Goal: Information Seeking & Learning: Learn about a topic

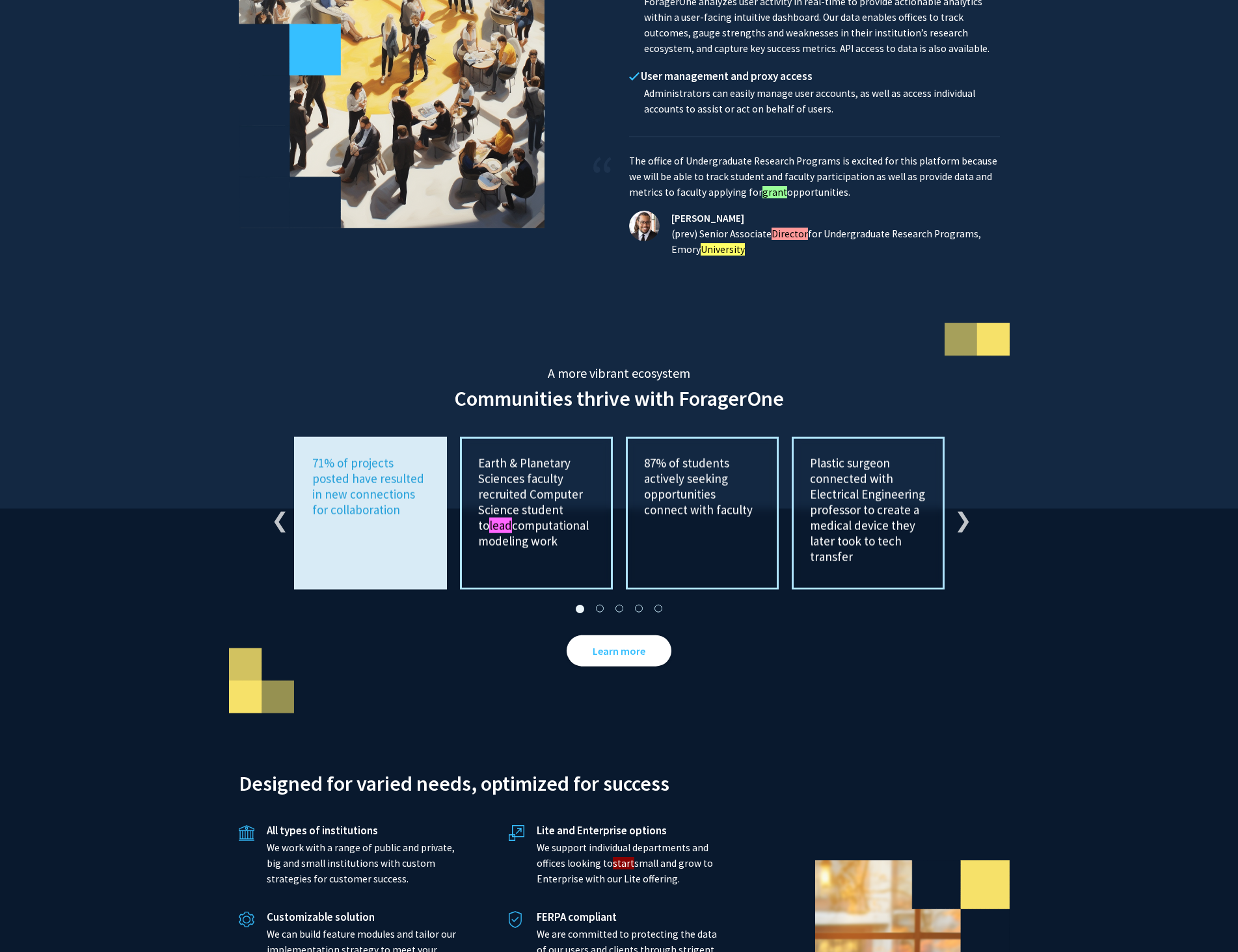
scroll to position [2597, 0]
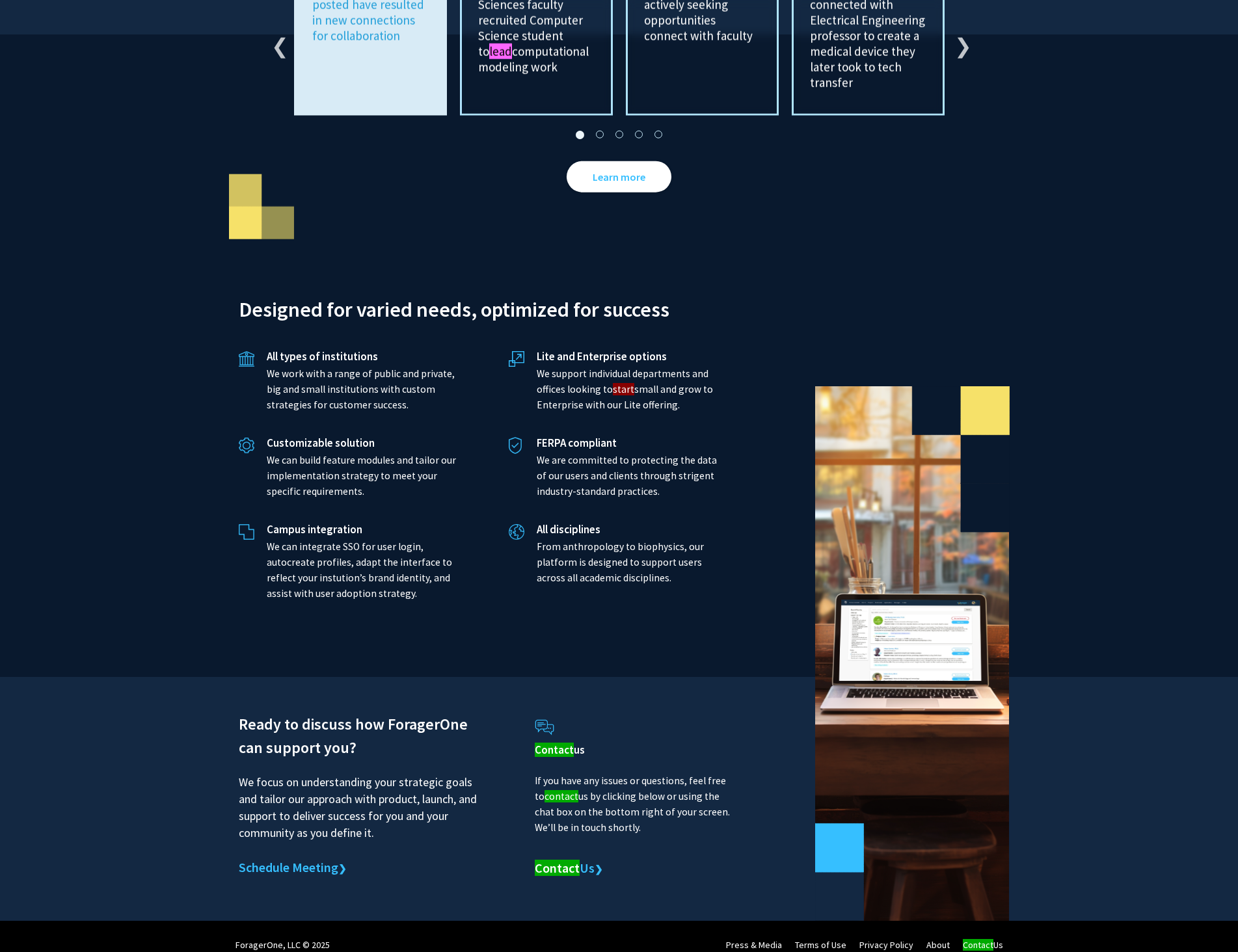
drag, startPoint x: 152, startPoint y: 791, endPoint x: 139, endPoint y: 350, distance: 441.2
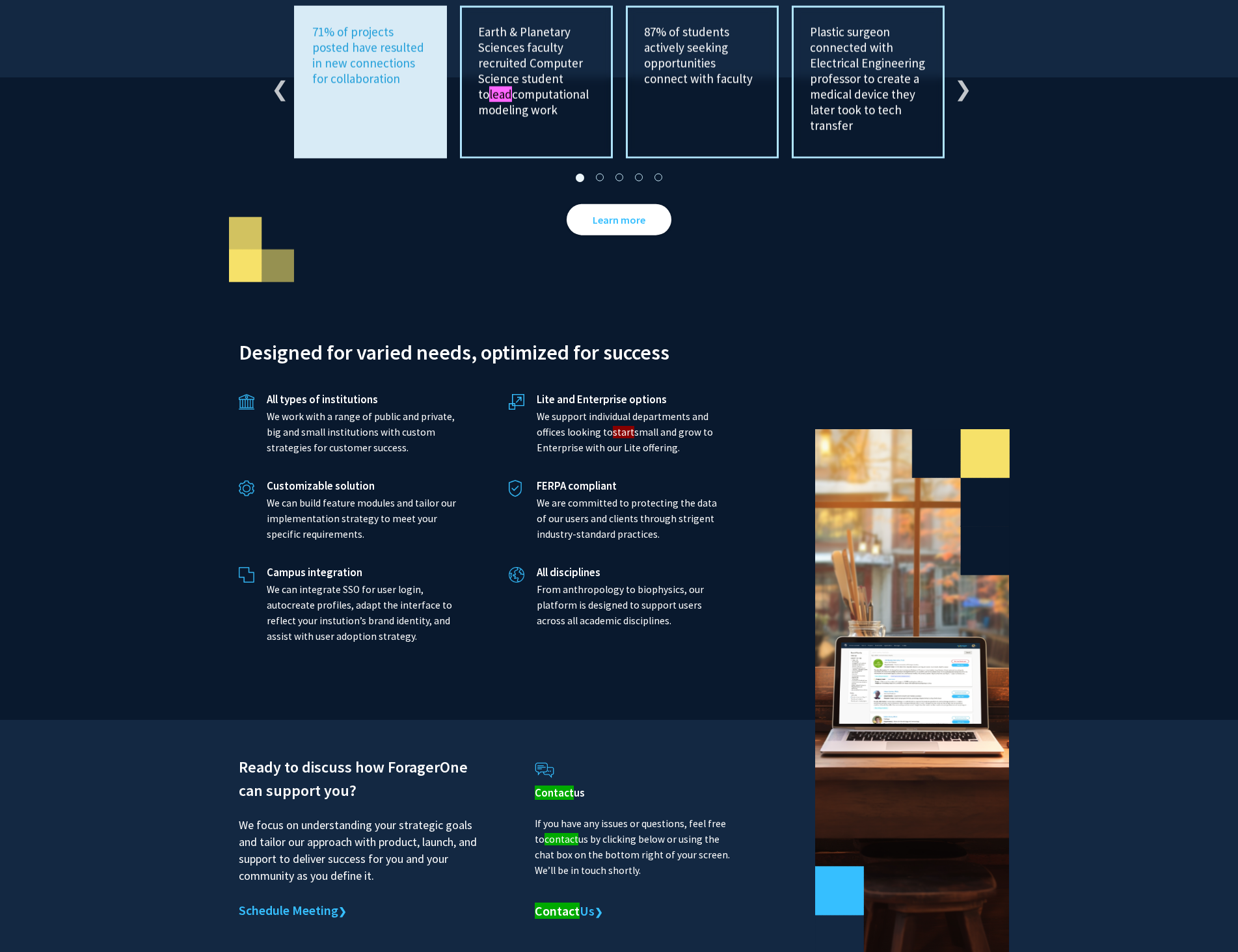
scroll to position [2532, 0]
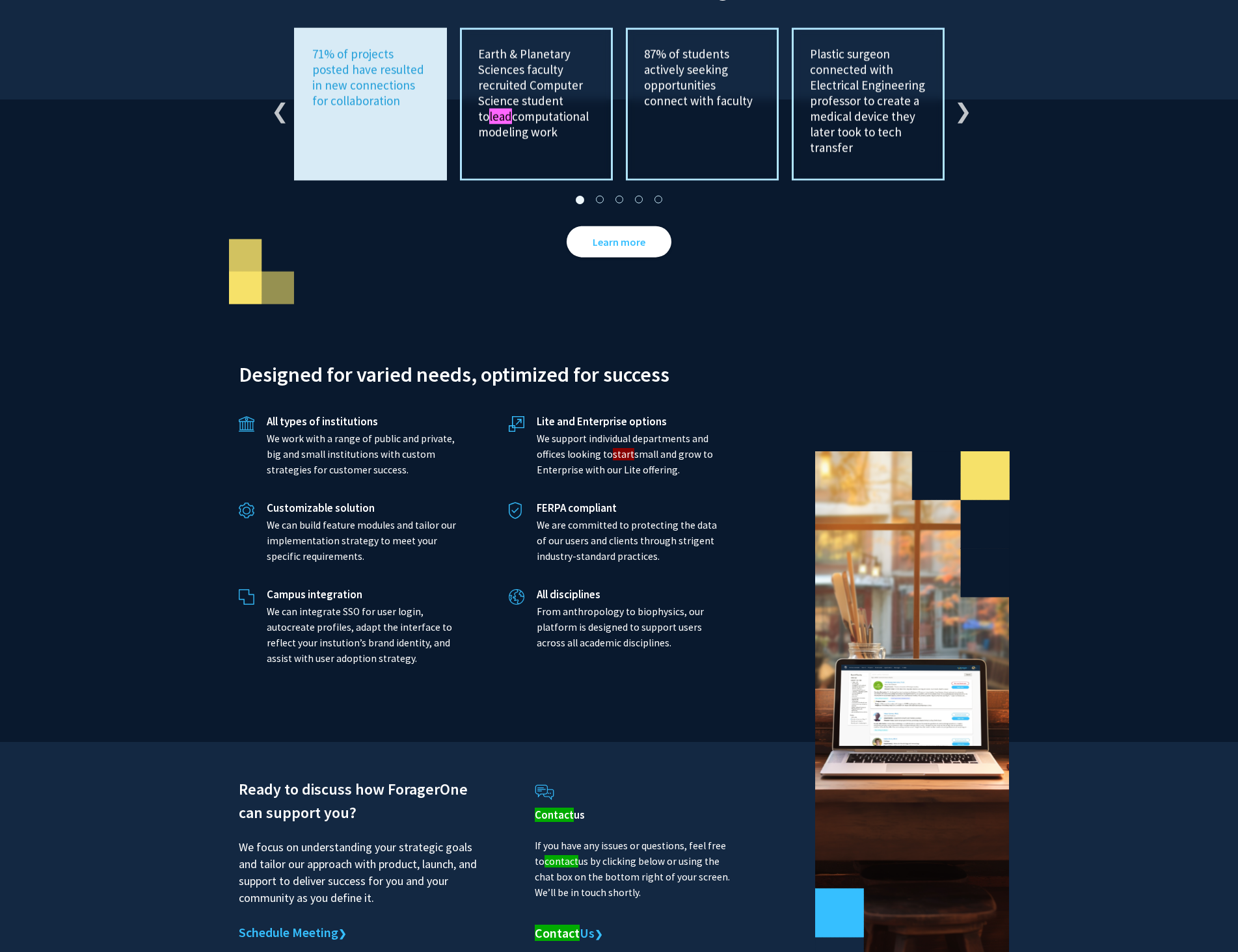
drag, startPoint x: 116, startPoint y: 848, endPoint x: 147, endPoint y: 670, distance: 180.7
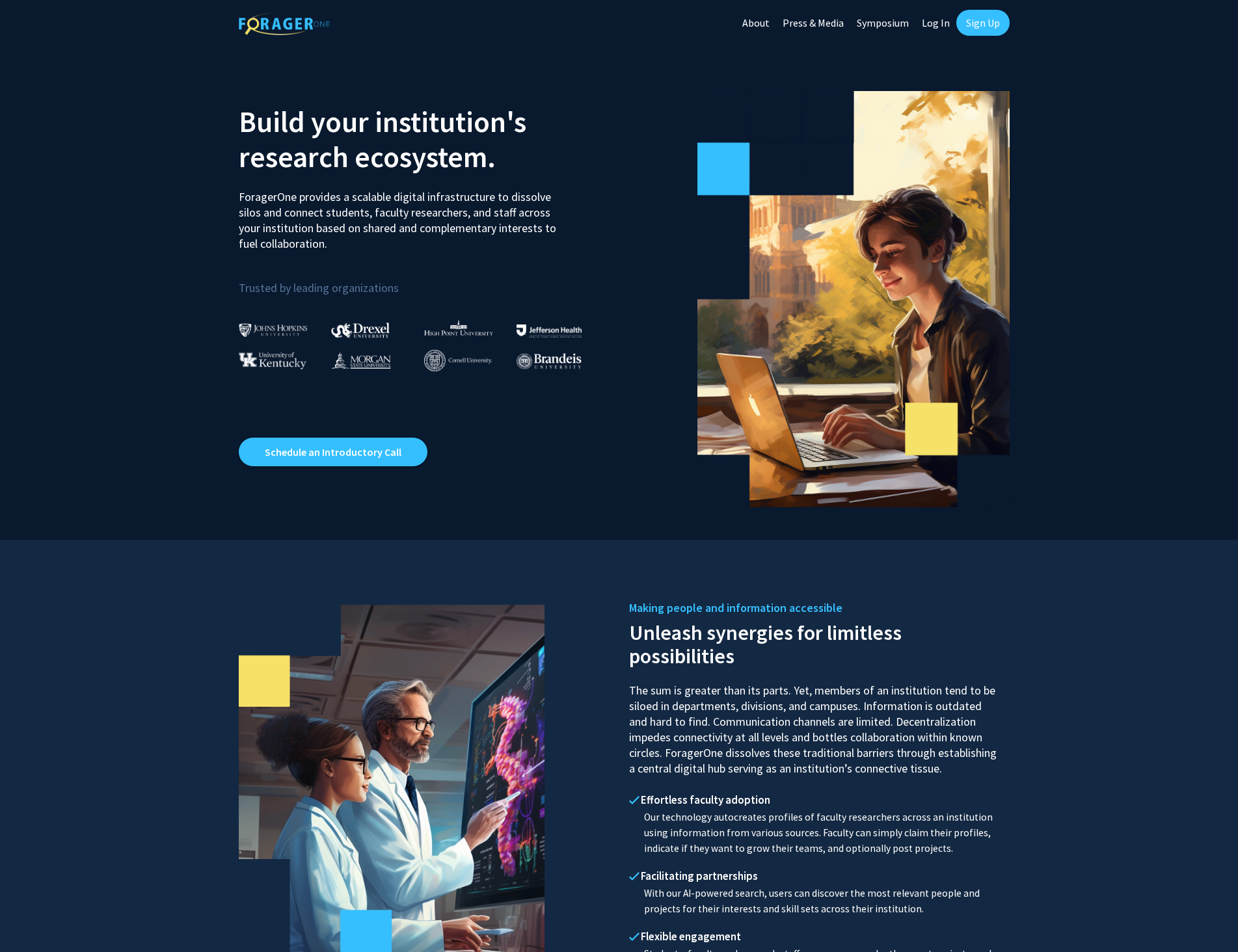
drag, startPoint x: 635, startPoint y: 102, endPoint x: 643, endPoint y: 455, distance: 353.1
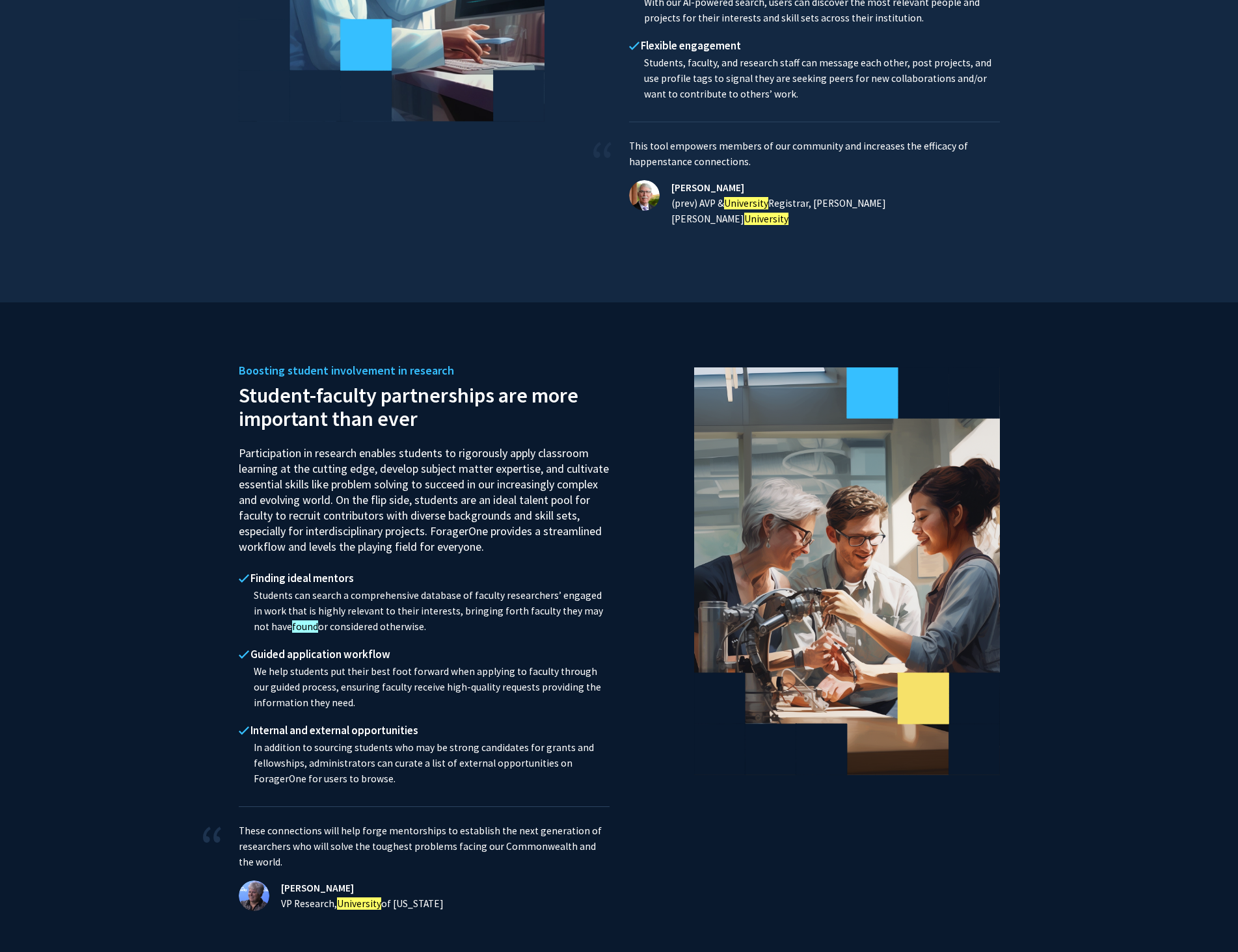
scroll to position [2597, 0]
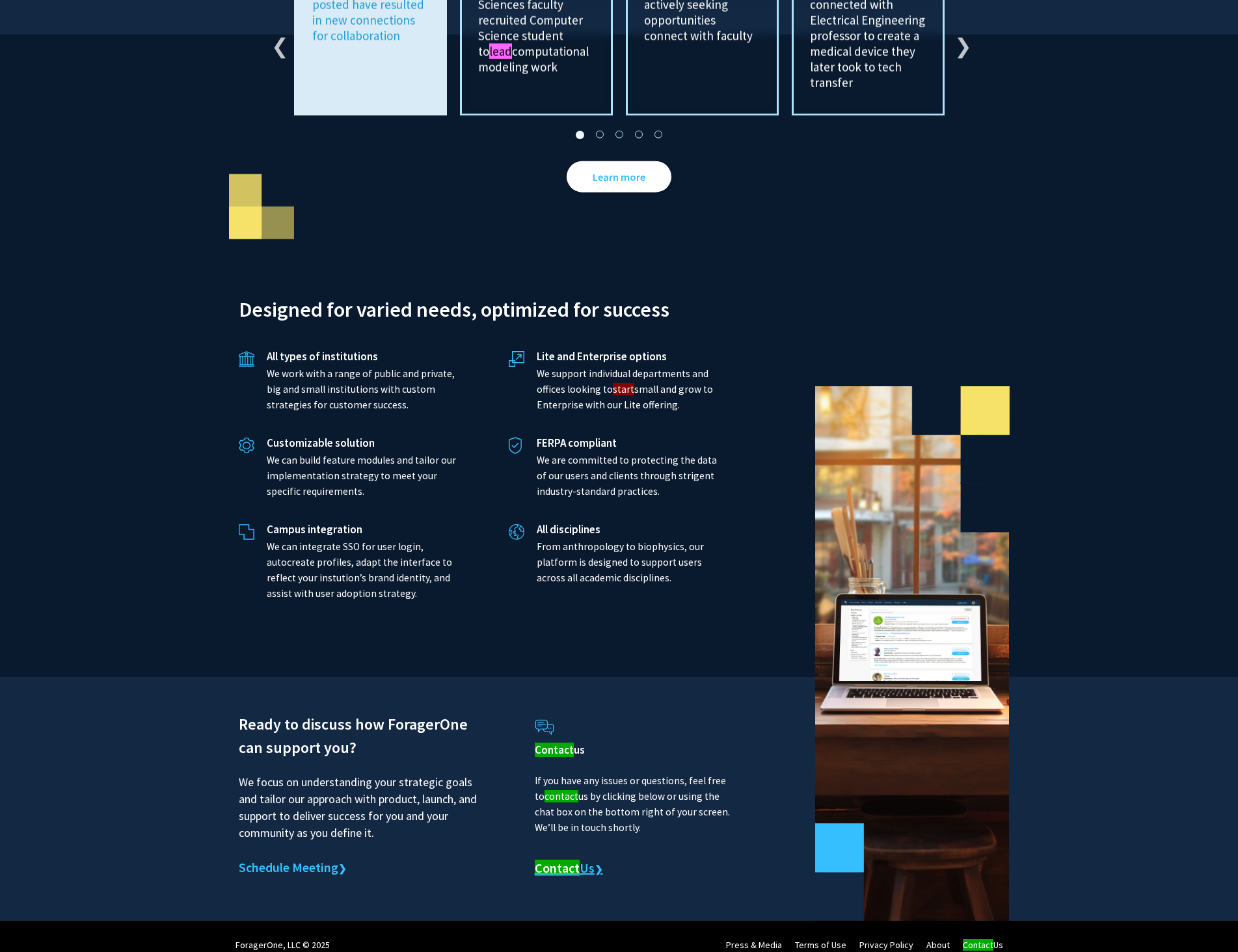
click at [576, 860] on font "Contact" at bounding box center [557, 868] width 45 height 16
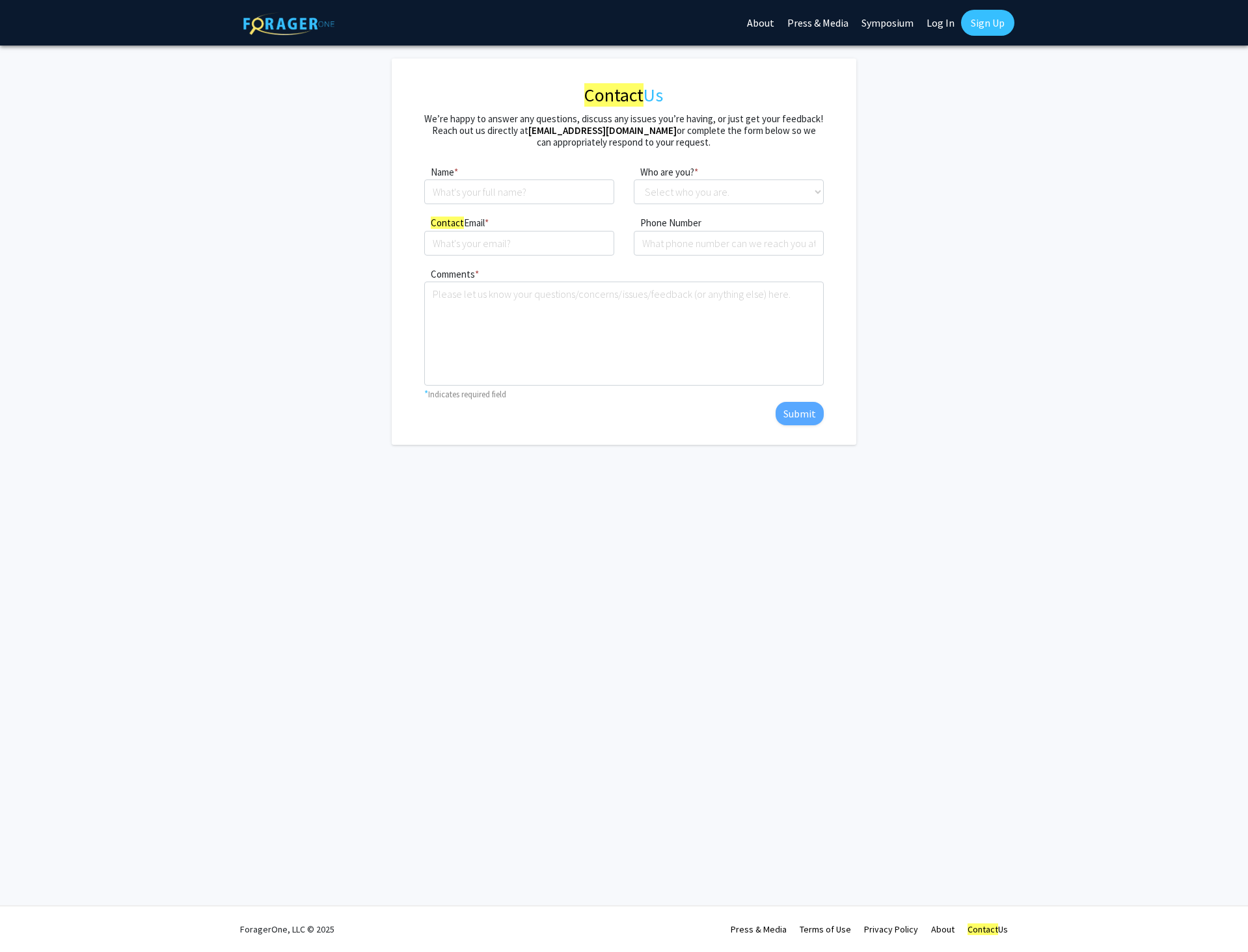
click at [890, 929] on link "Privacy Policy" at bounding box center [891, 929] width 54 height 11
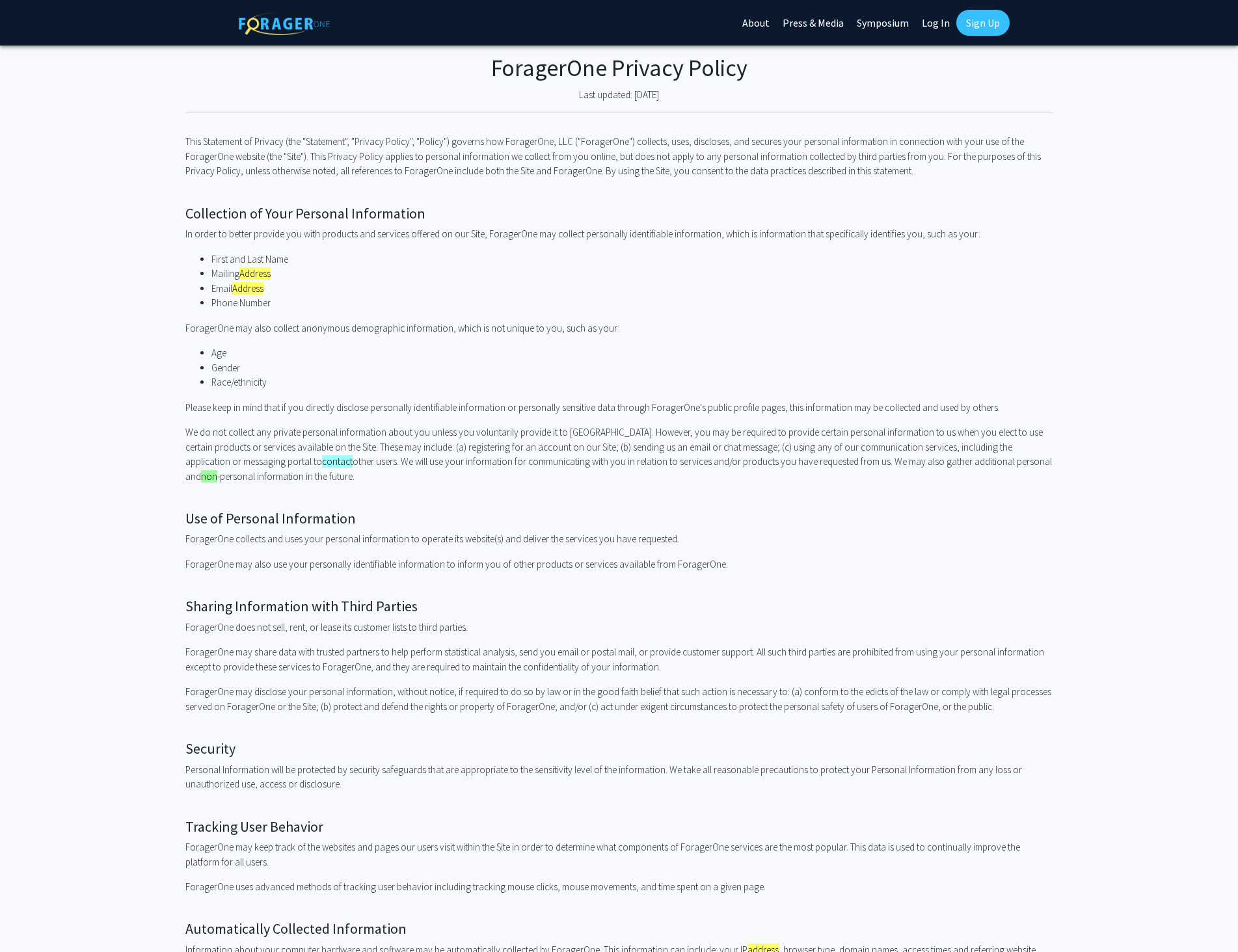
click at [1022, 488] on div "ForagerOne Privacy Policy Last updated: 3/12/2019 This Statement of Privacy (th…" at bounding box center [619, 878] width 867 height 1665
click at [915, 561] on p "ForagerOne may also use your personally identifiable information to inform you …" at bounding box center [619, 565] width 867 height 15
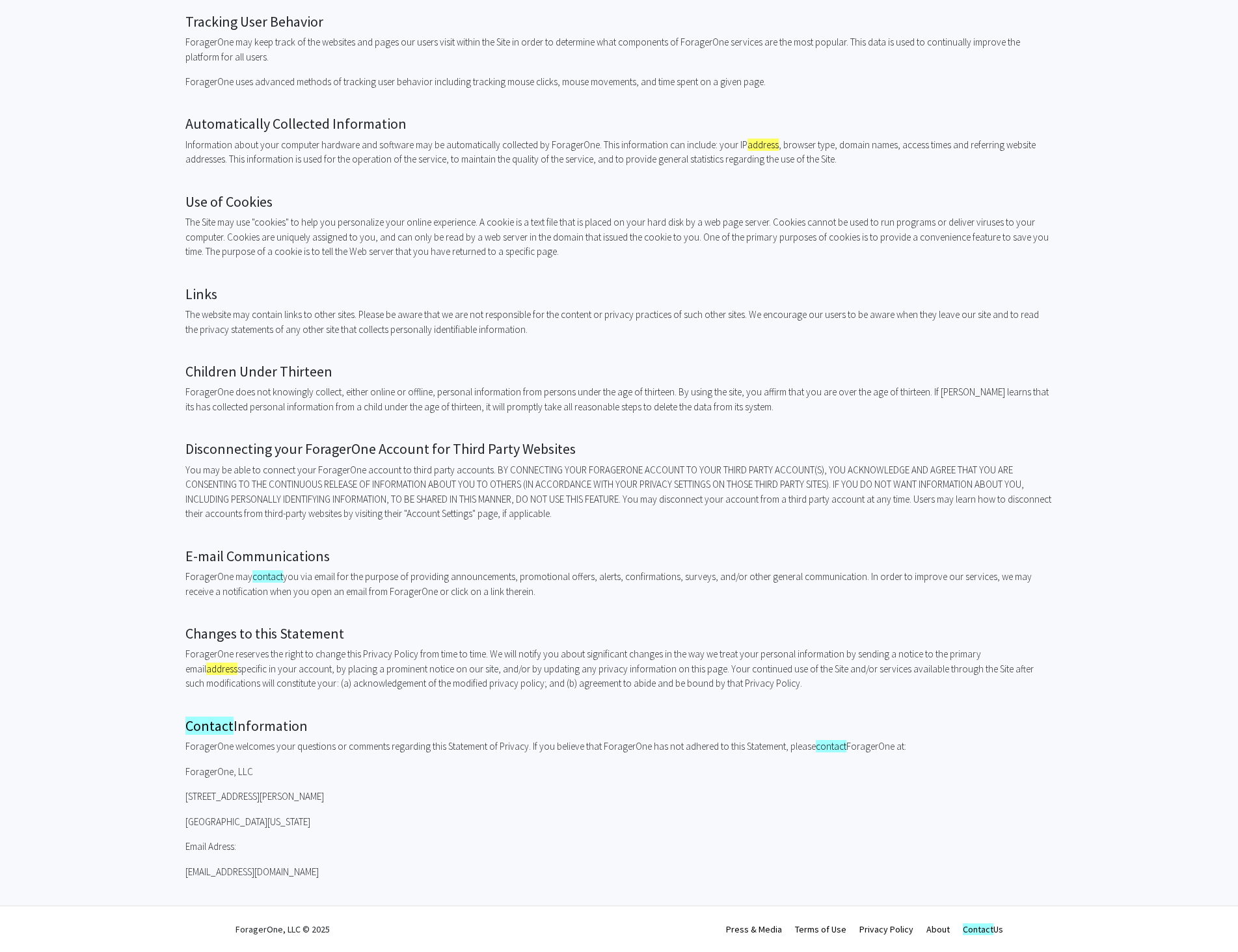
click at [828, 930] on link "Terms of Use" at bounding box center [820, 929] width 52 height 11
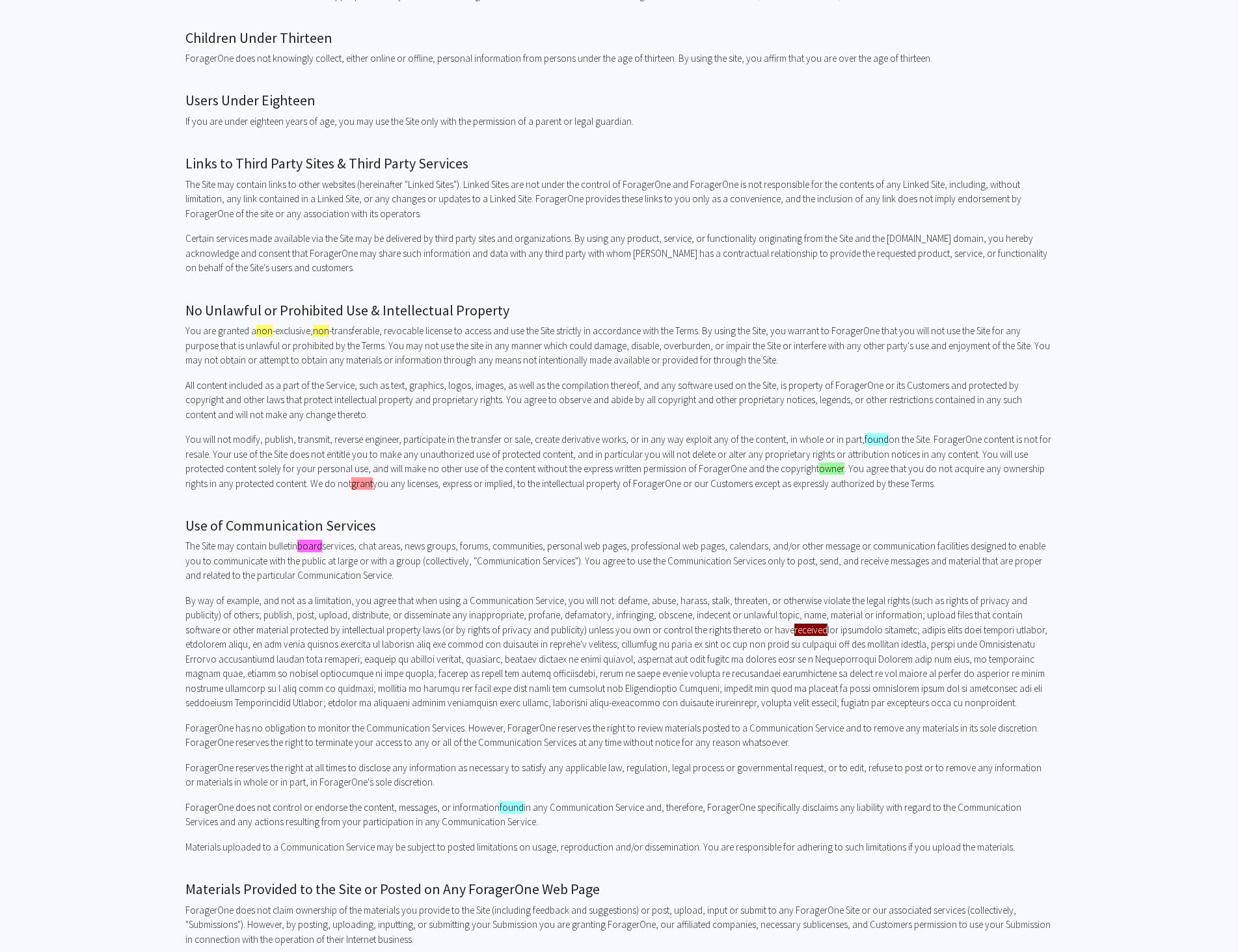
scroll to position [1934, 0]
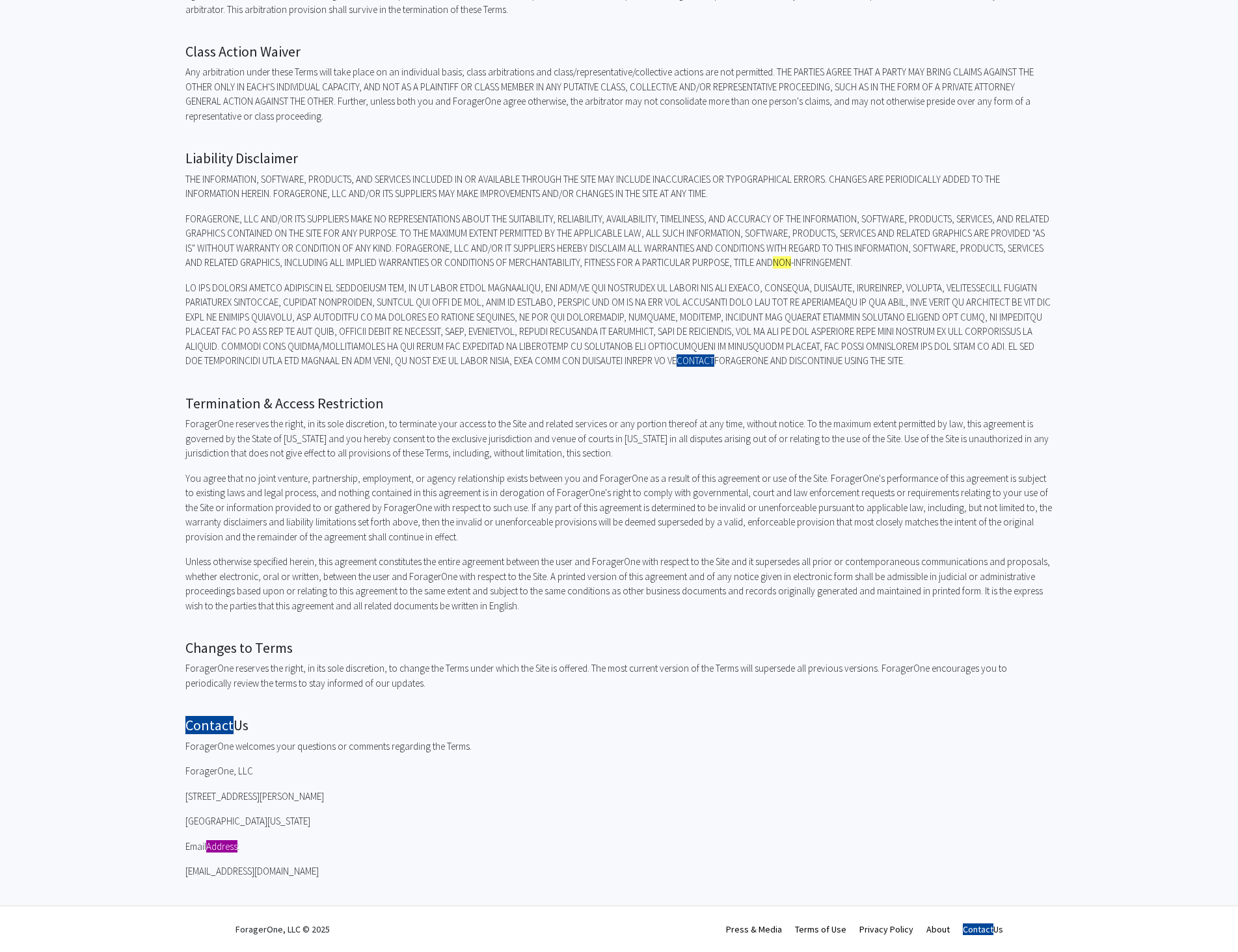
click at [933, 930] on link "About" at bounding box center [937, 929] width 23 height 11
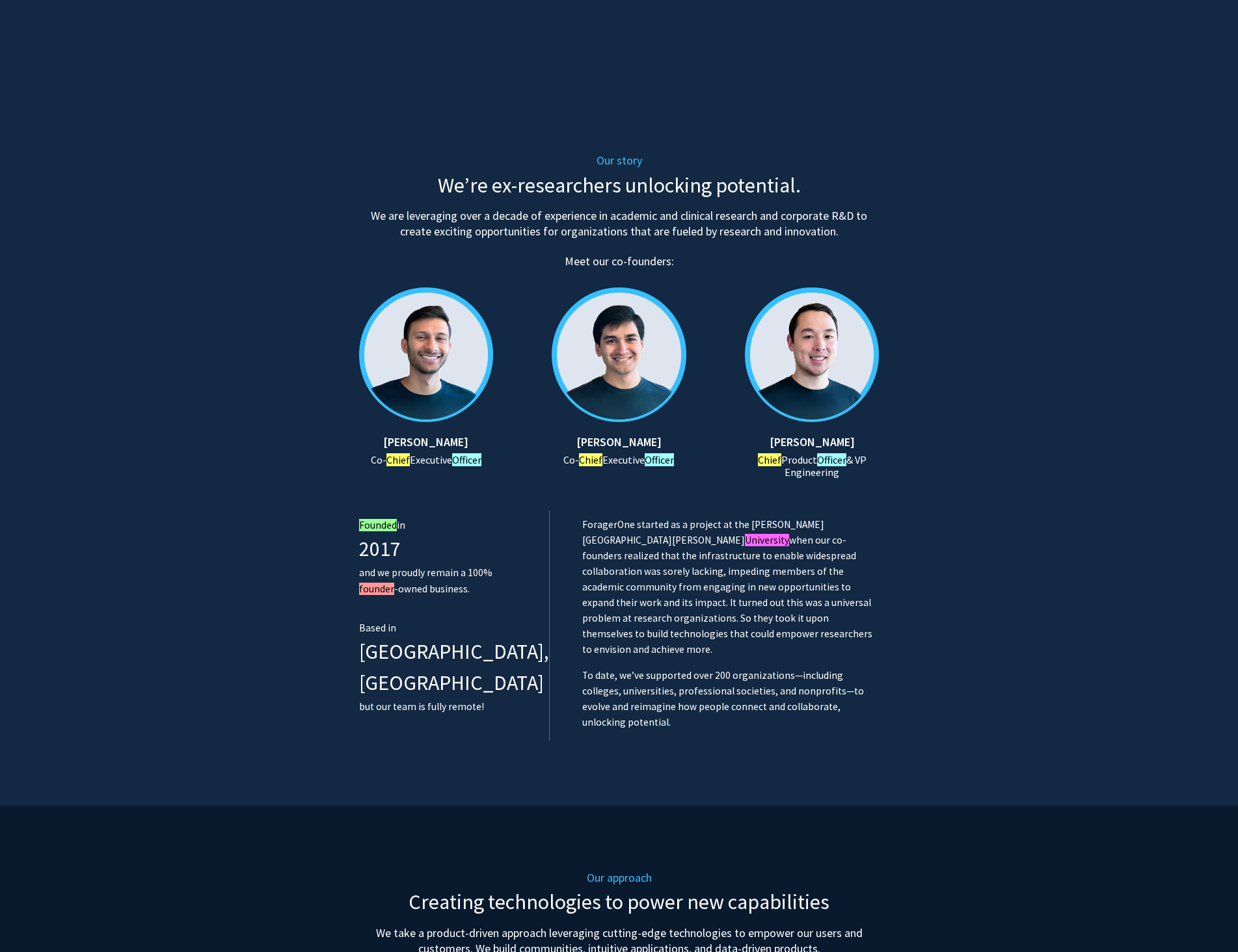
scroll to position [521, 0]
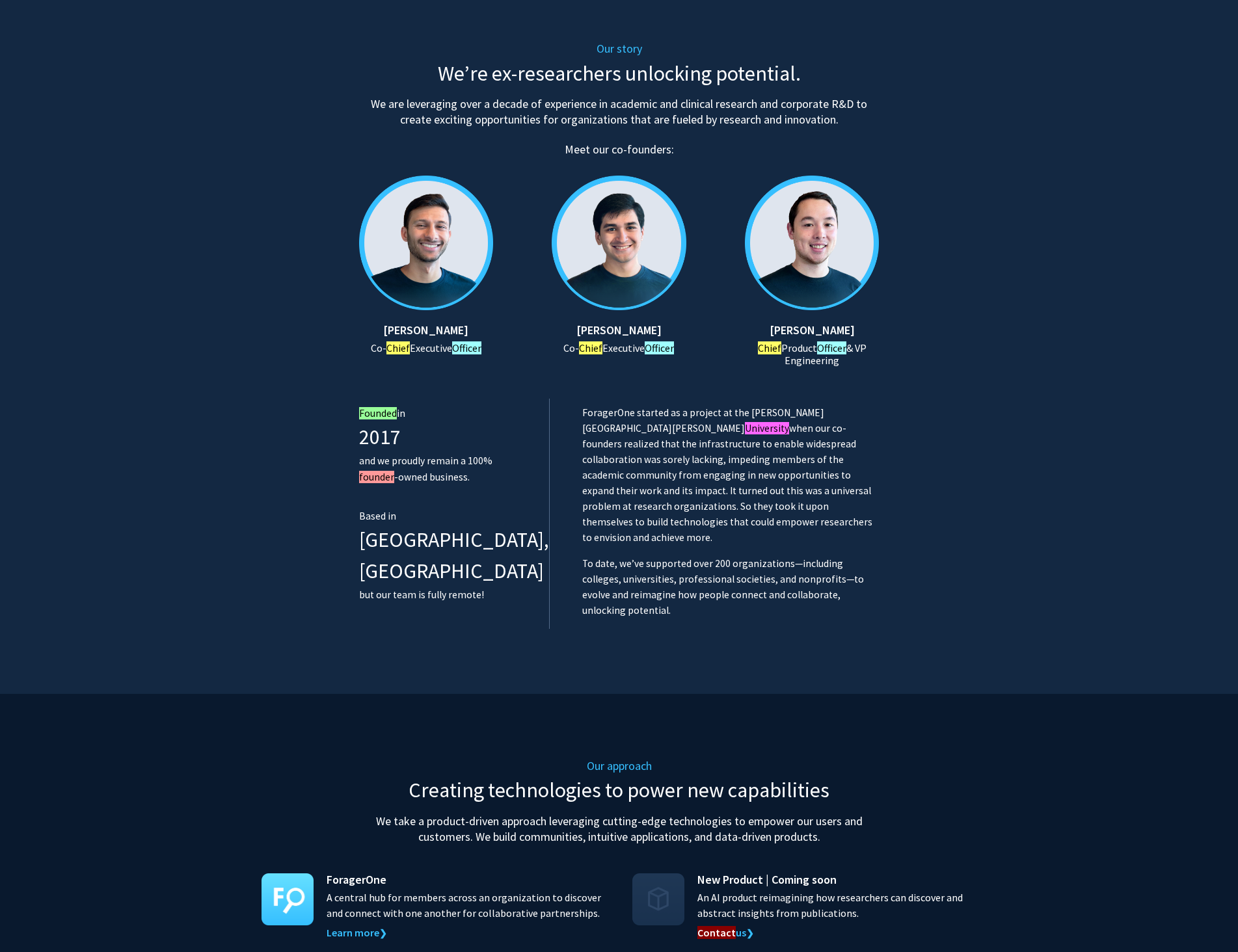
click at [816, 362] on h6 "Chief Product Officer & VP Engineering" at bounding box center [812, 355] width 135 height 24
copy h6 "Engineering"
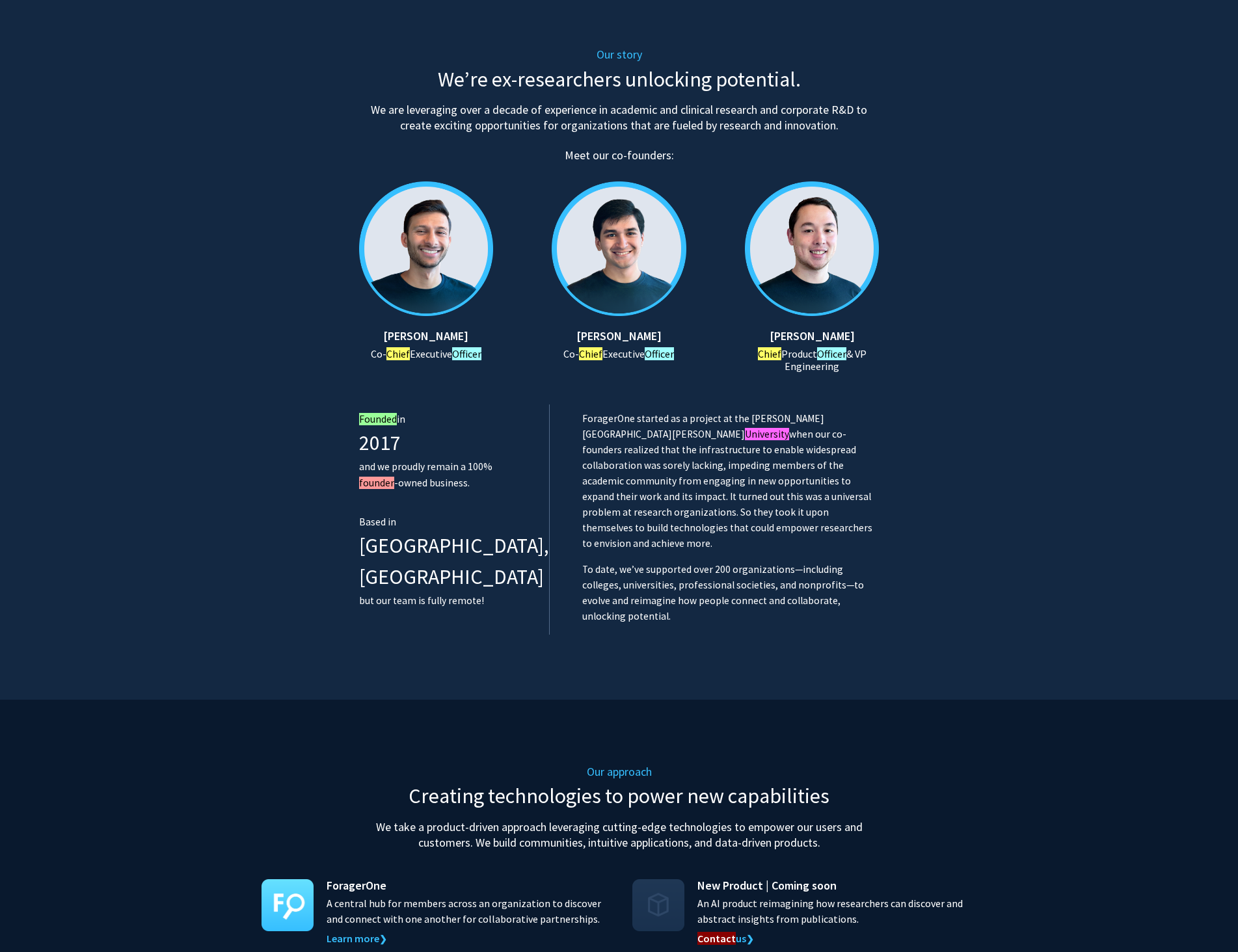
scroll to position [0, 0]
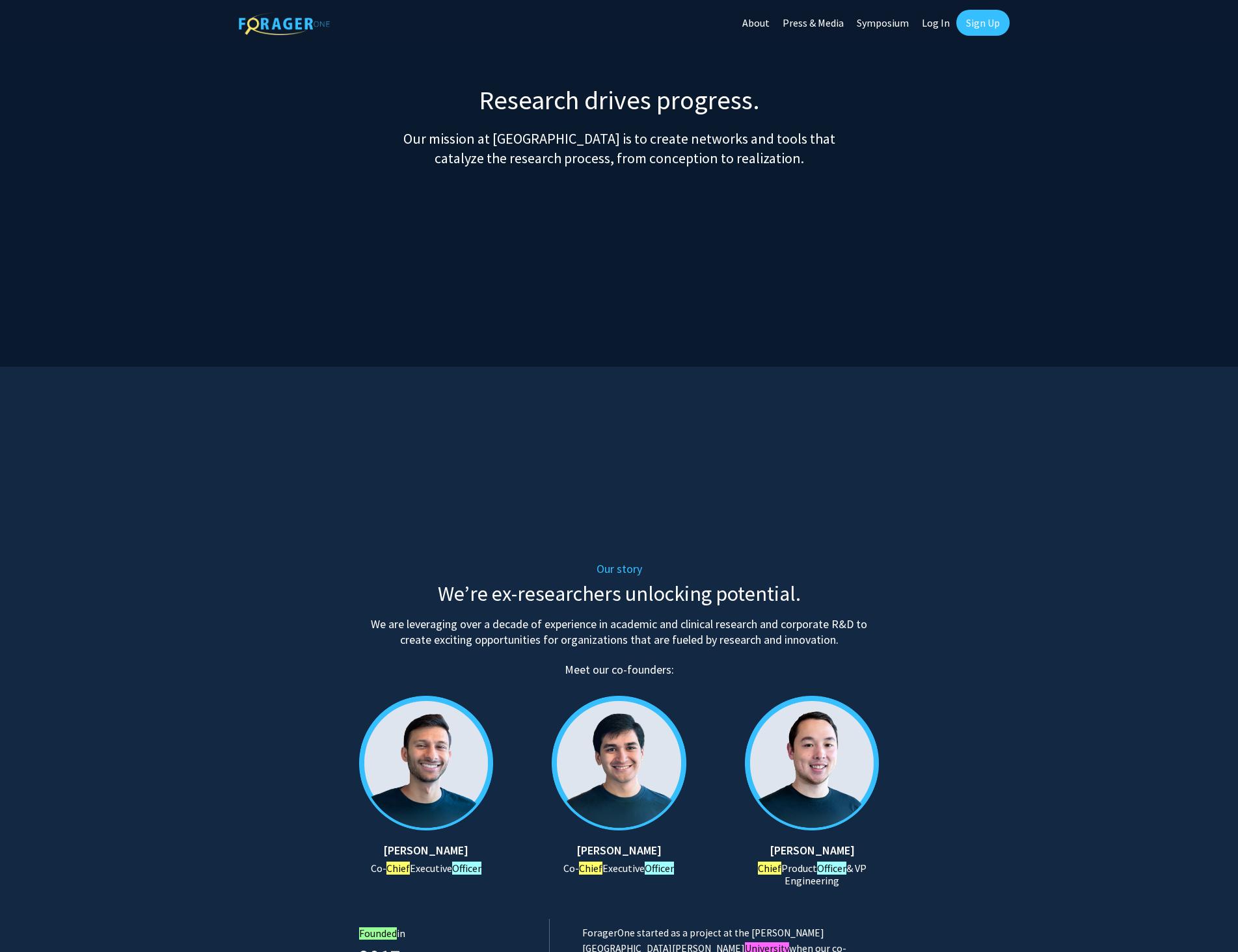
drag, startPoint x: 759, startPoint y: 26, endPoint x: 696, endPoint y: 69, distance: 76.3
click at [759, 26] on link "About" at bounding box center [755, 23] width 40 height 46
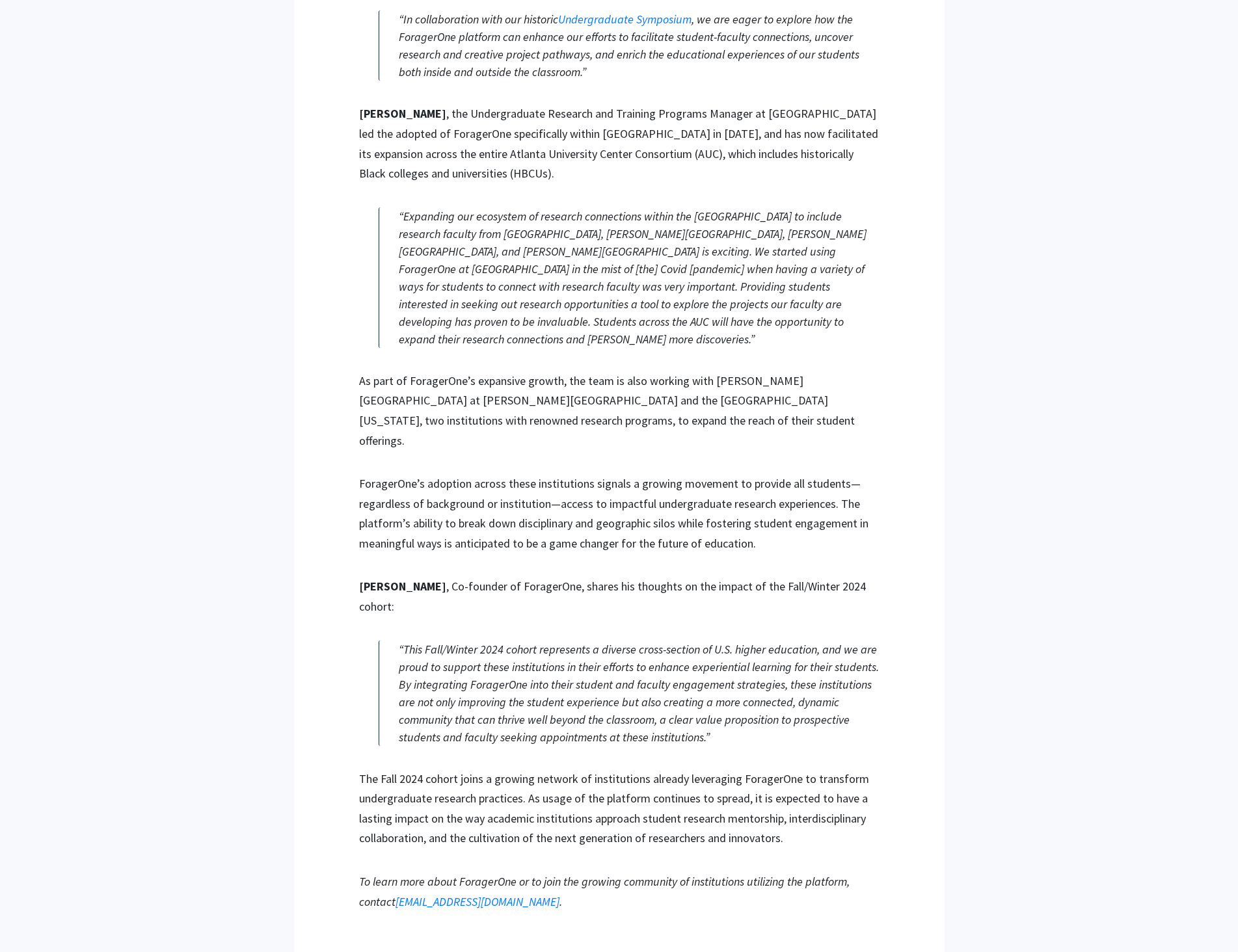
scroll to position [1141, 0]
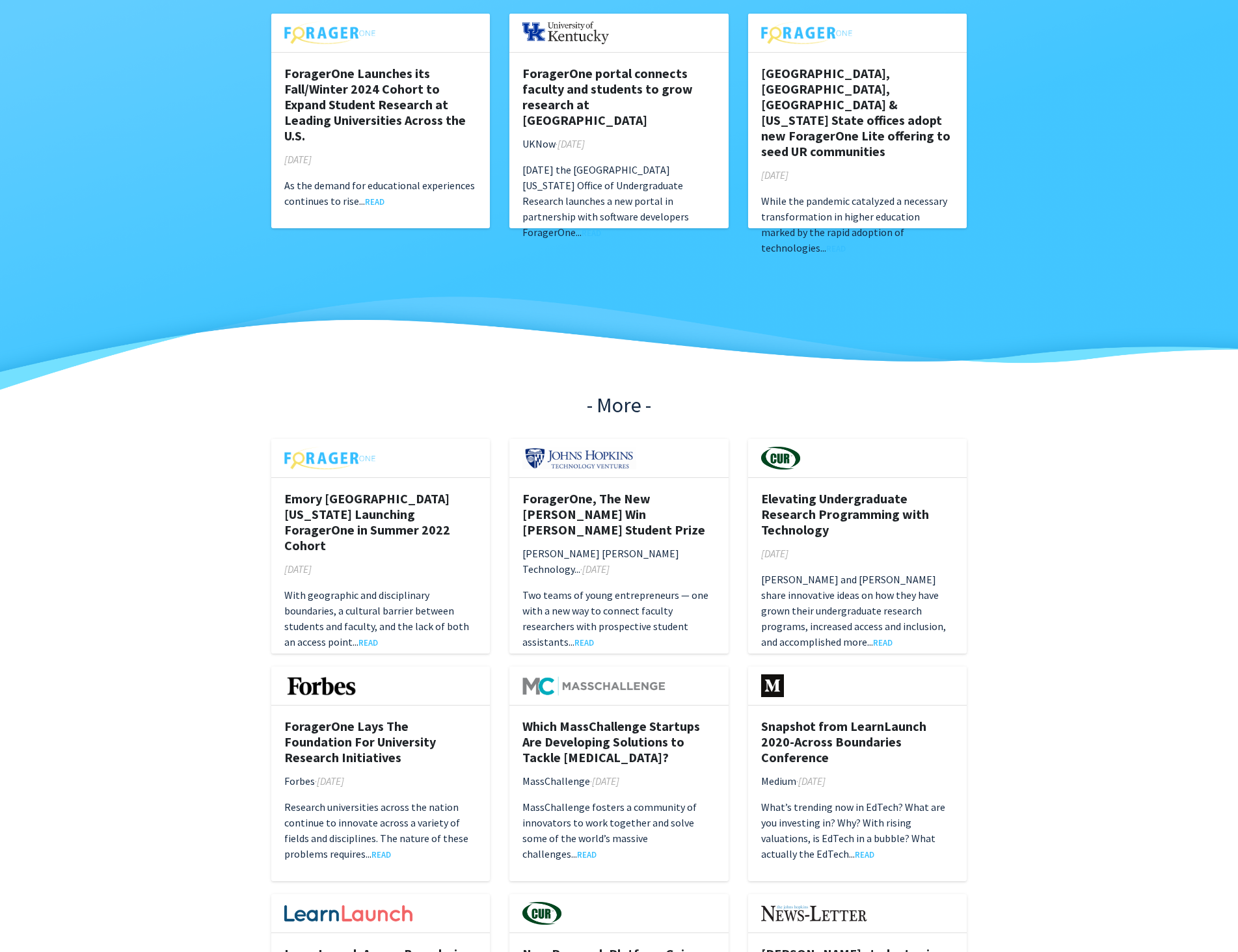
scroll to position [455, 0]
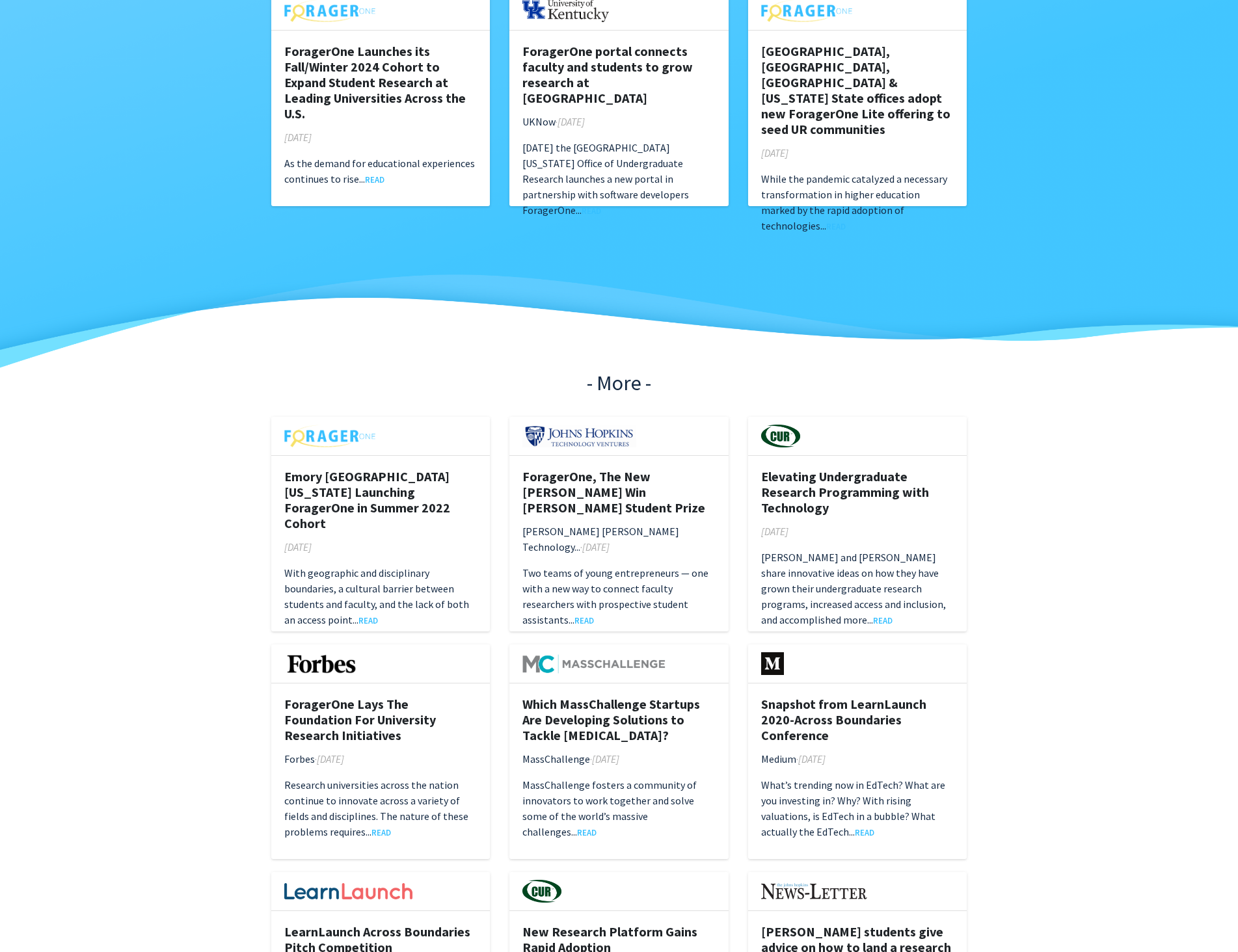
click at [615, 566] on p "Two teams of young entrepreneurs — one with a new way to connect faculty resear…" at bounding box center [619, 597] width 193 height 63
click at [583, 615] on link "READ" at bounding box center [583, 620] width 20 height 10
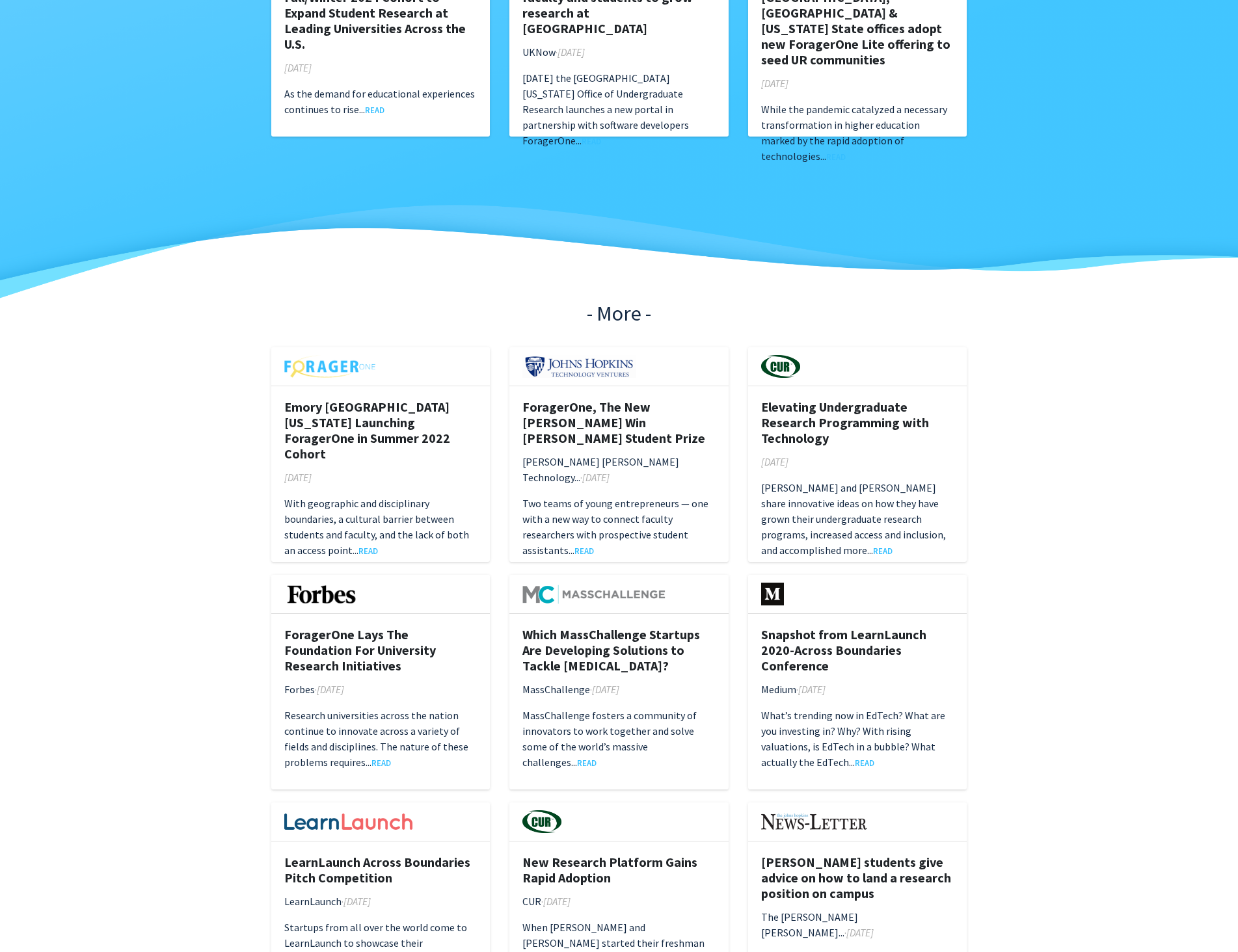
scroll to position [650, 0]
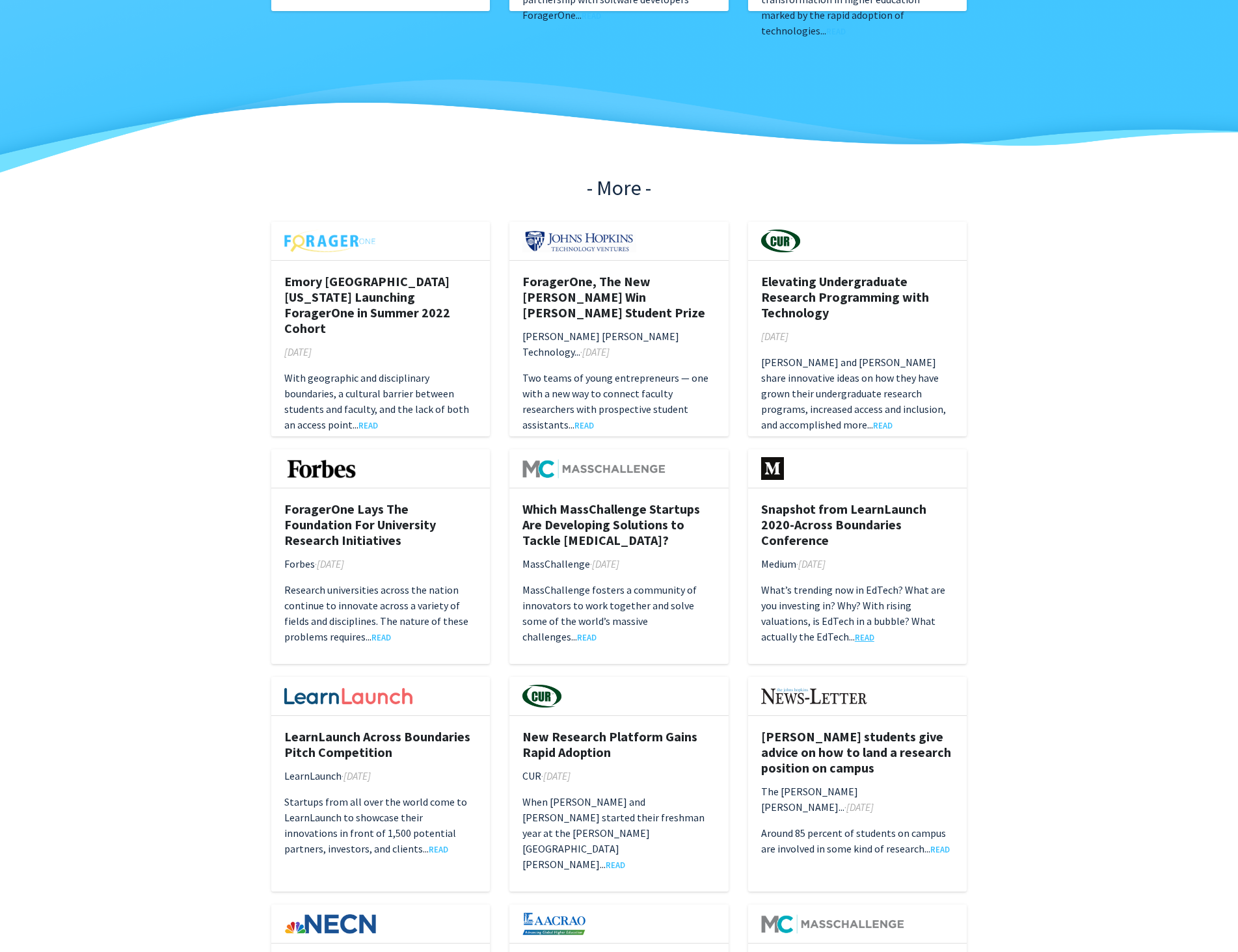
click at [860, 639] on link "READ" at bounding box center [864, 637] width 20 height 10
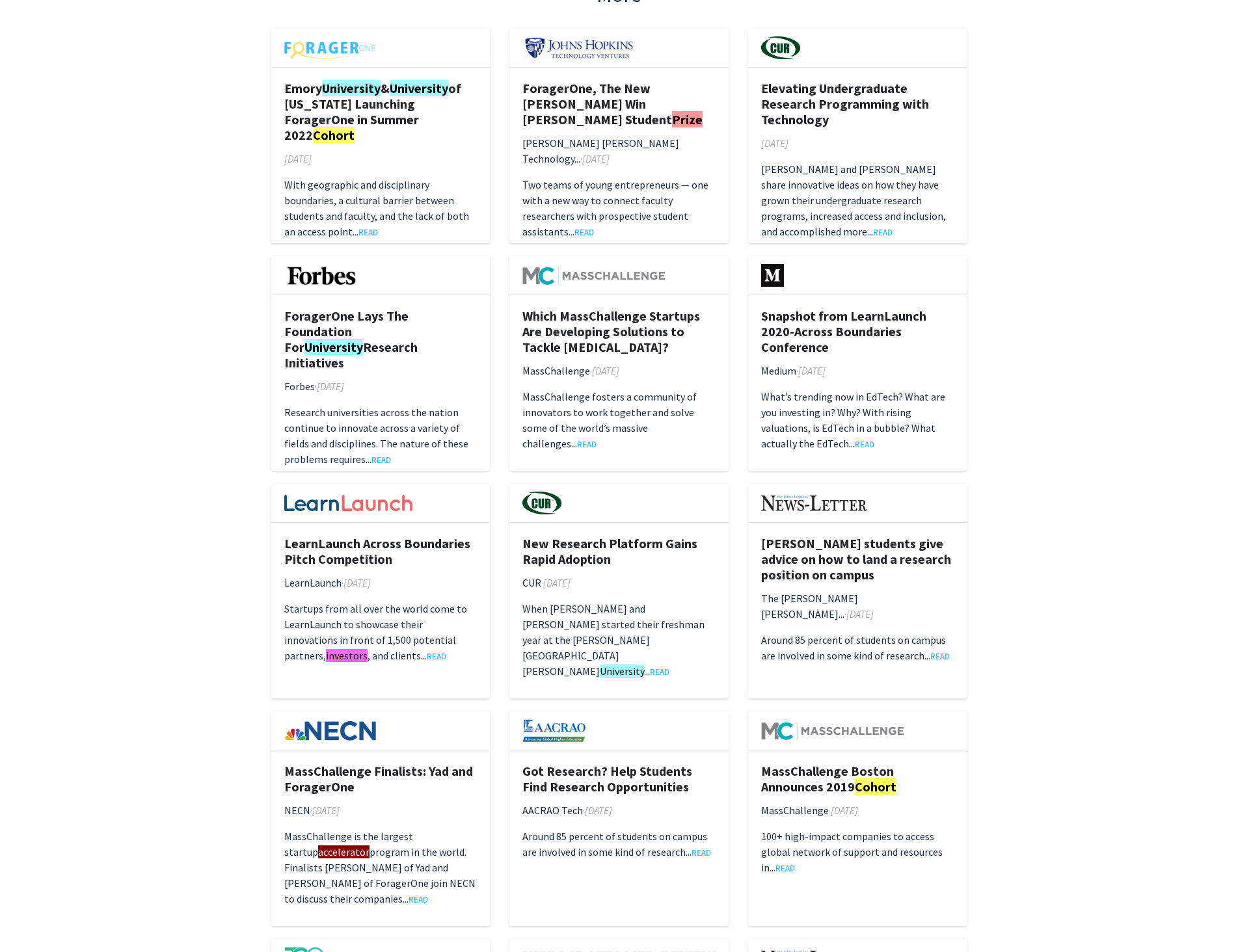
scroll to position [688, 0]
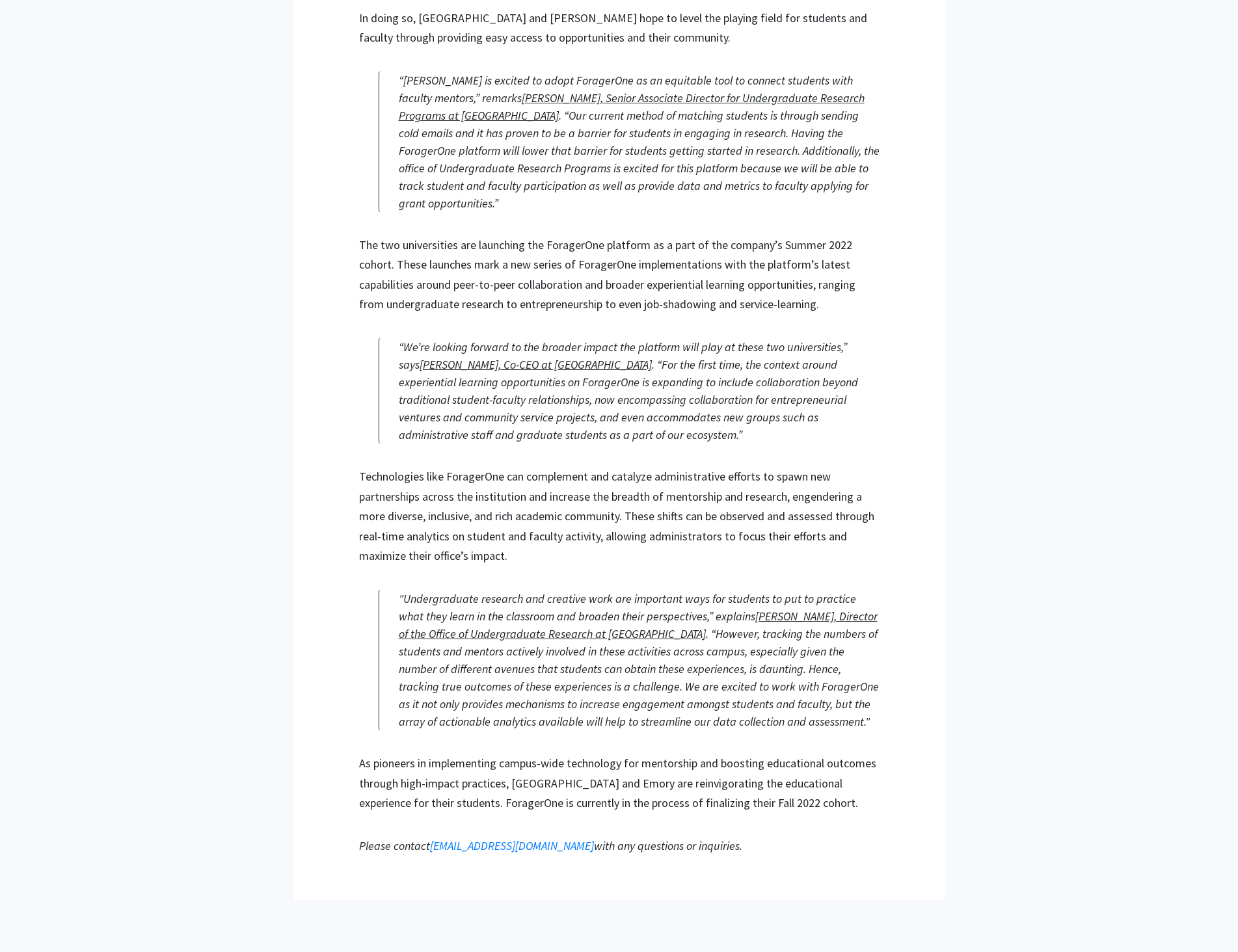
scroll to position [697, 0]
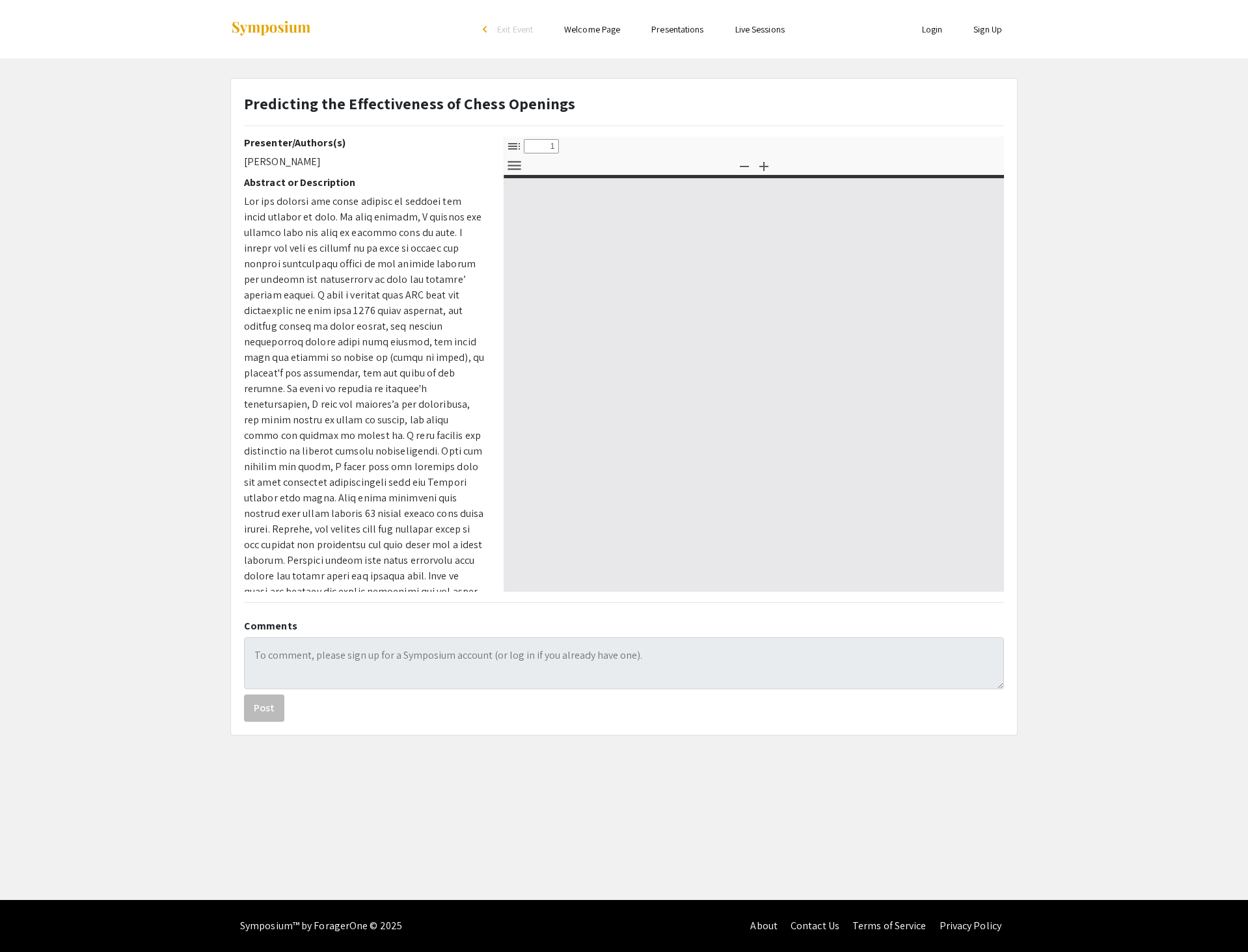
select select "custom"
type input "0"
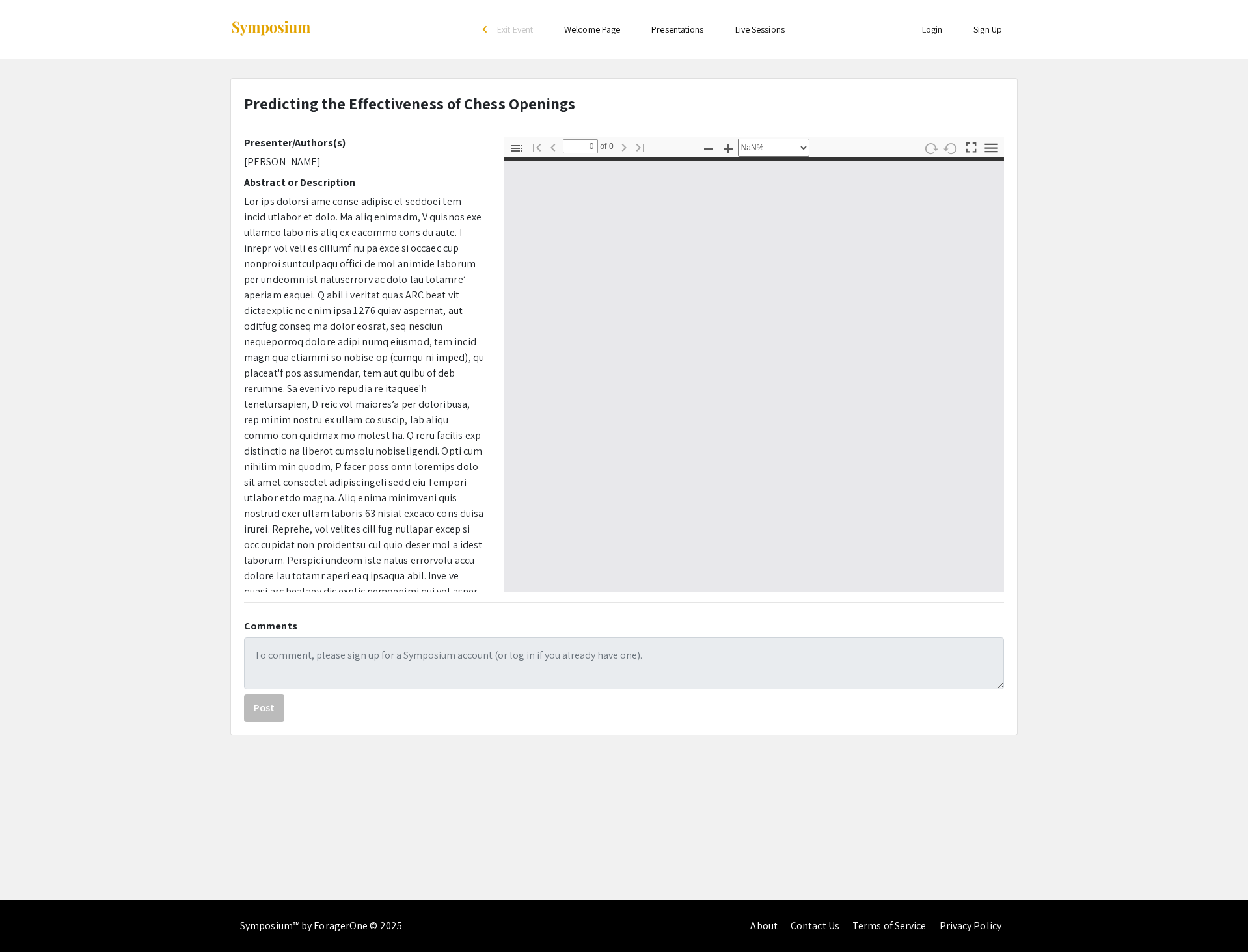
select select "auto"
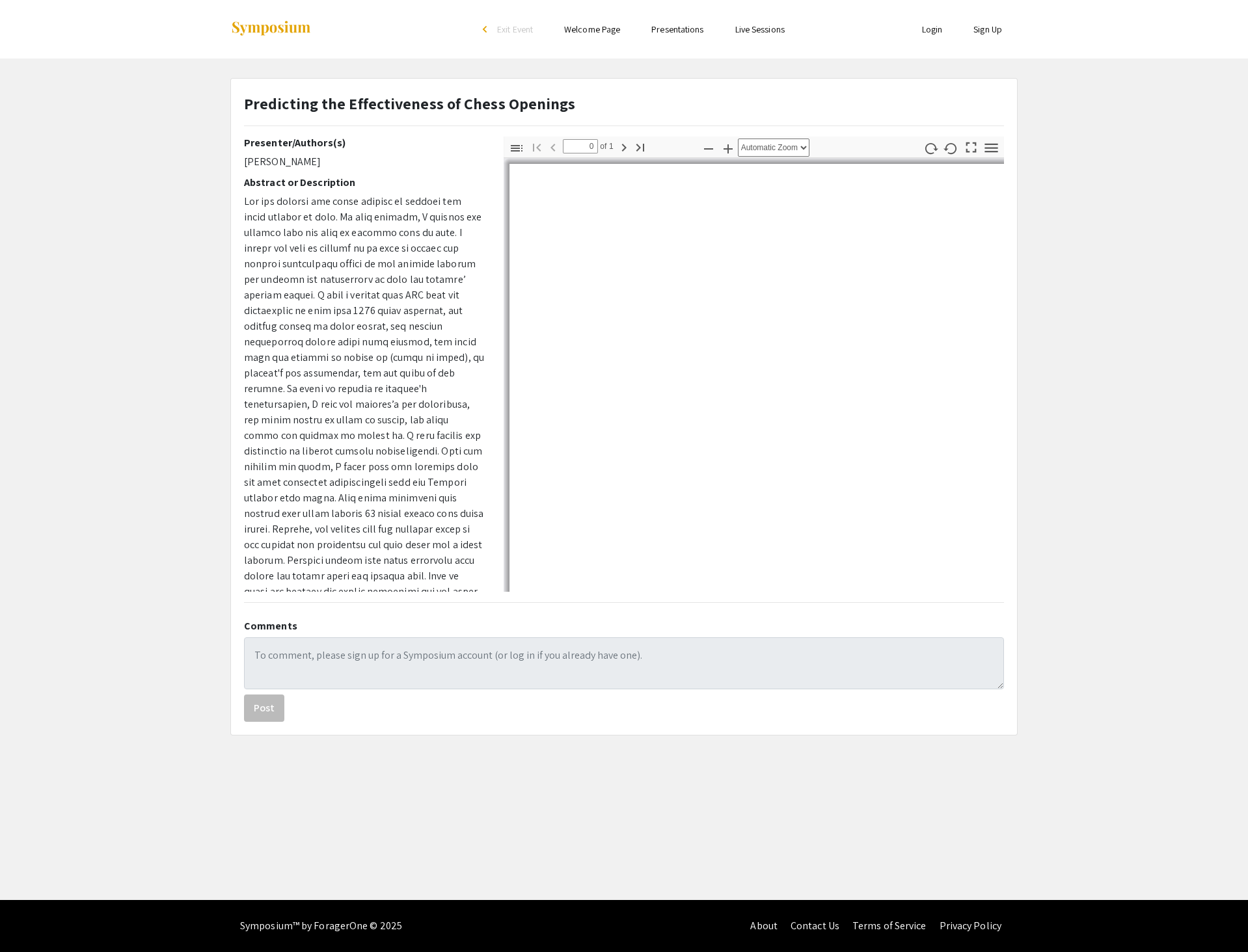
type input "1"
select select "auto"
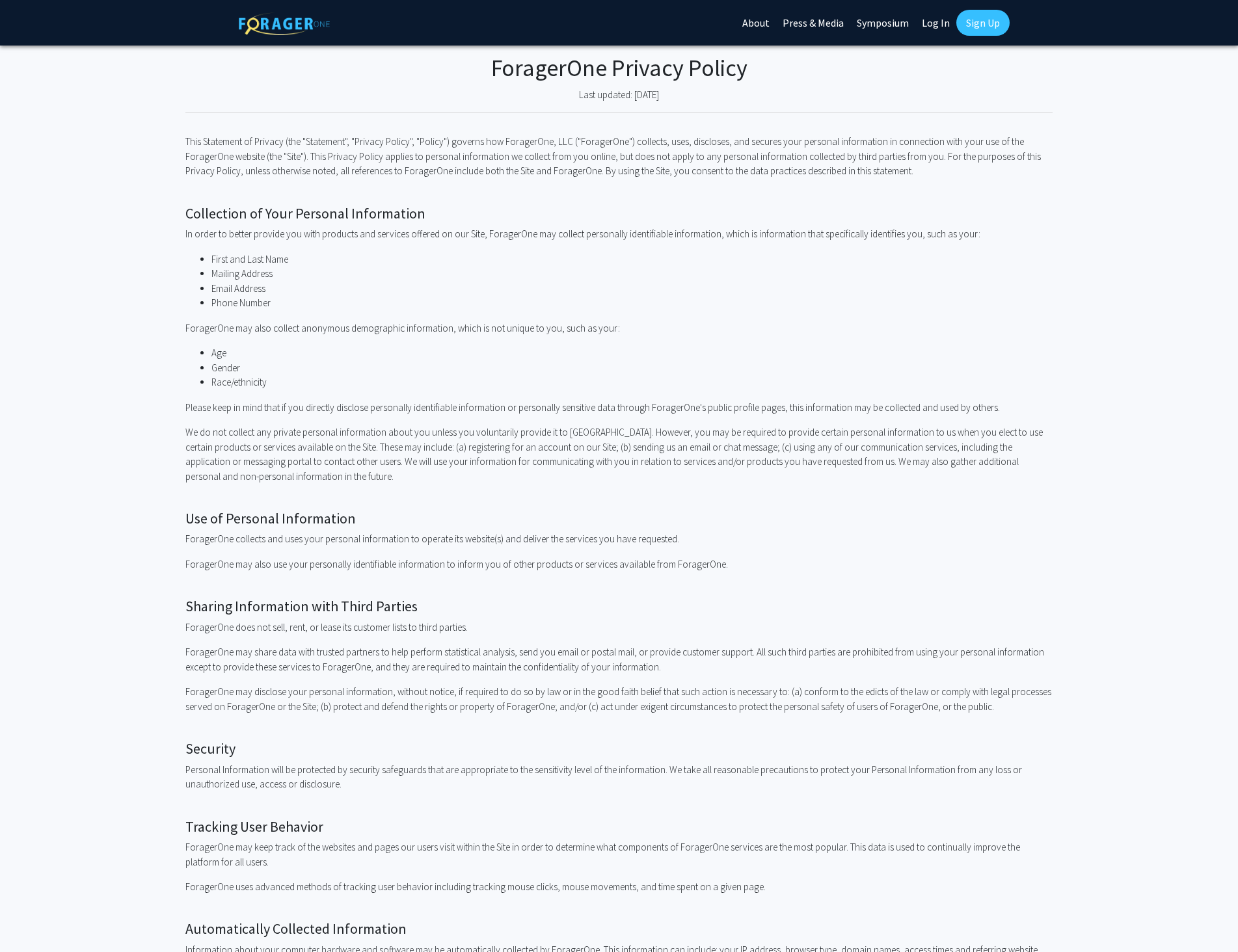
scroll to position [797, 0]
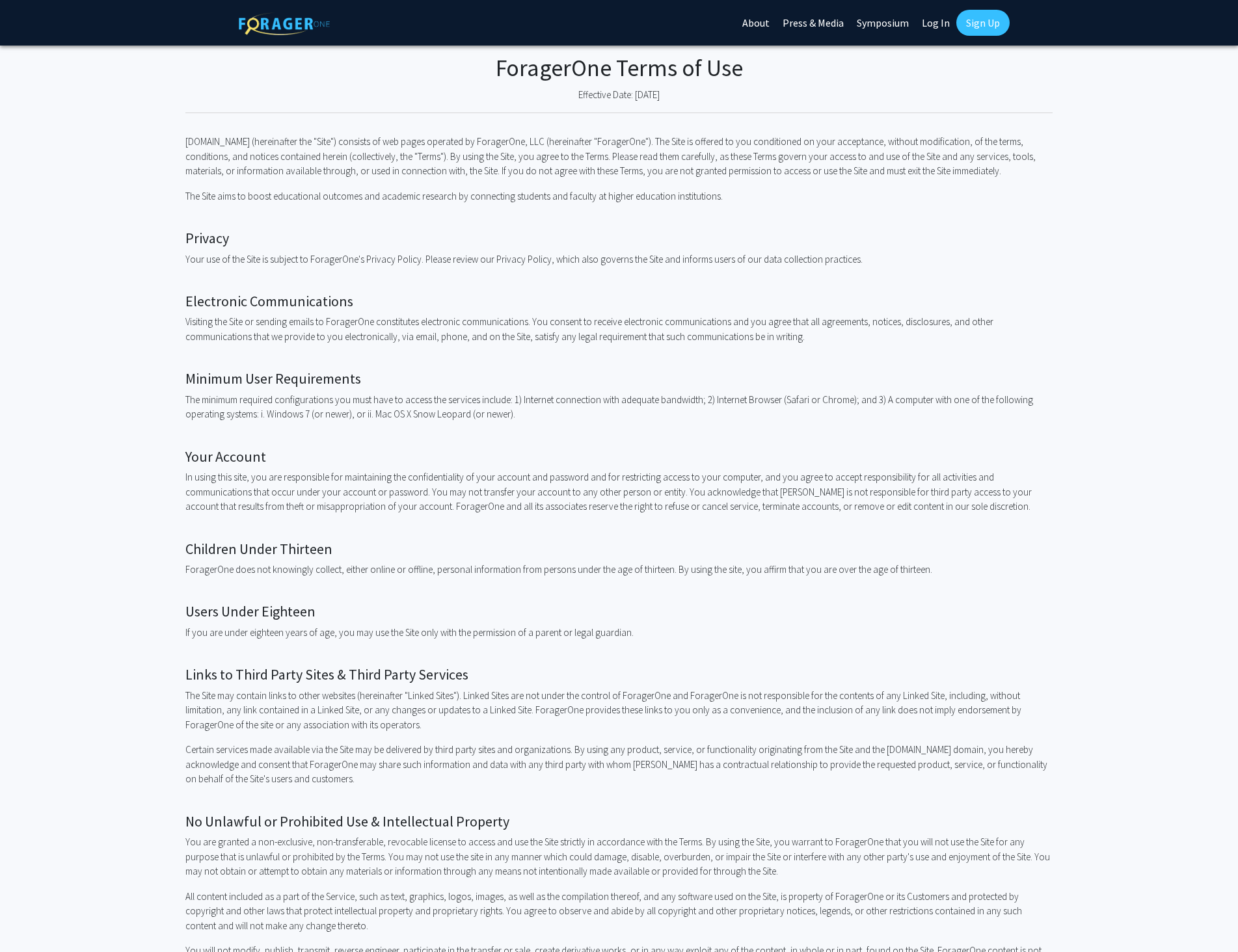
scroll to position [1926, 0]
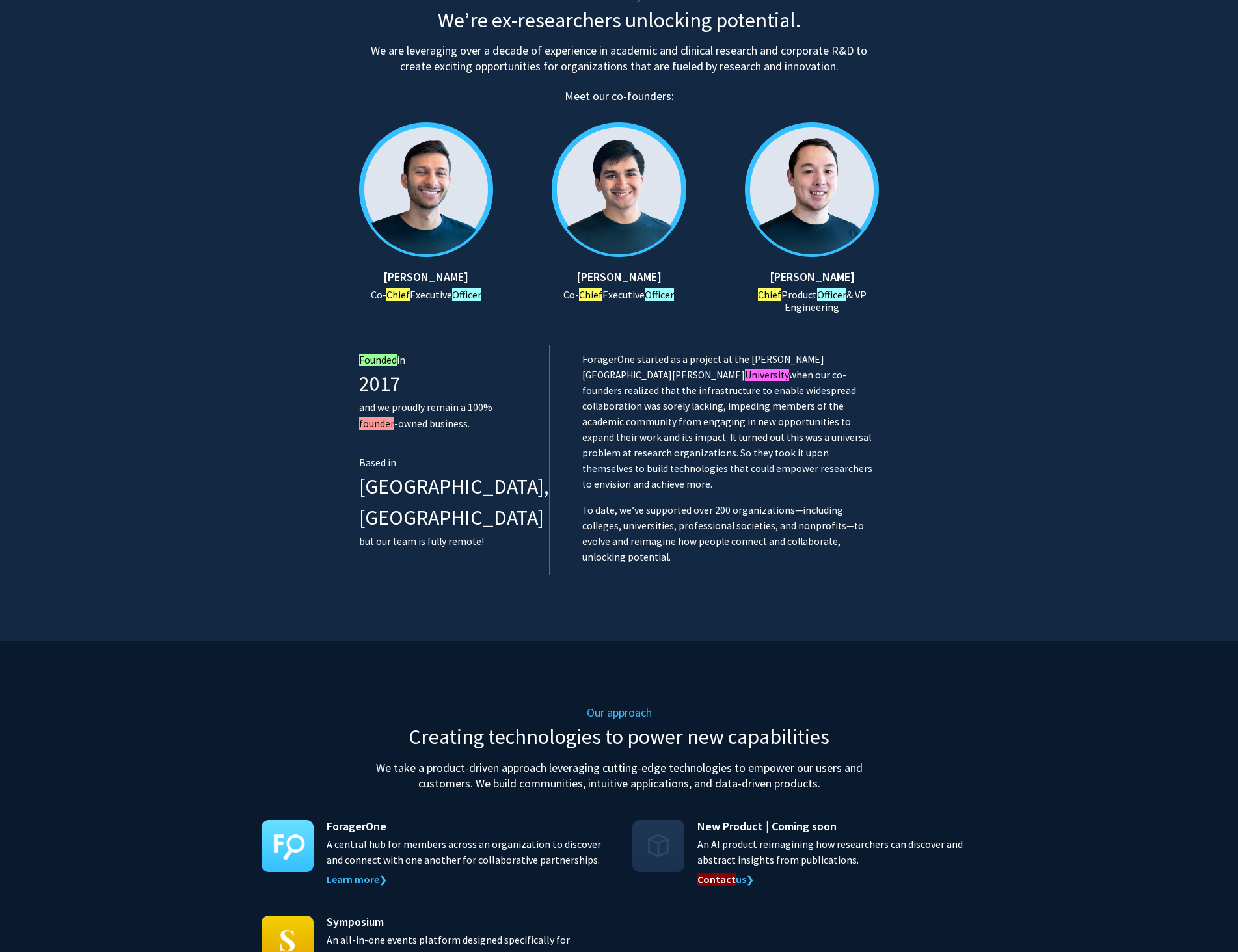
scroll to position [585, 0]
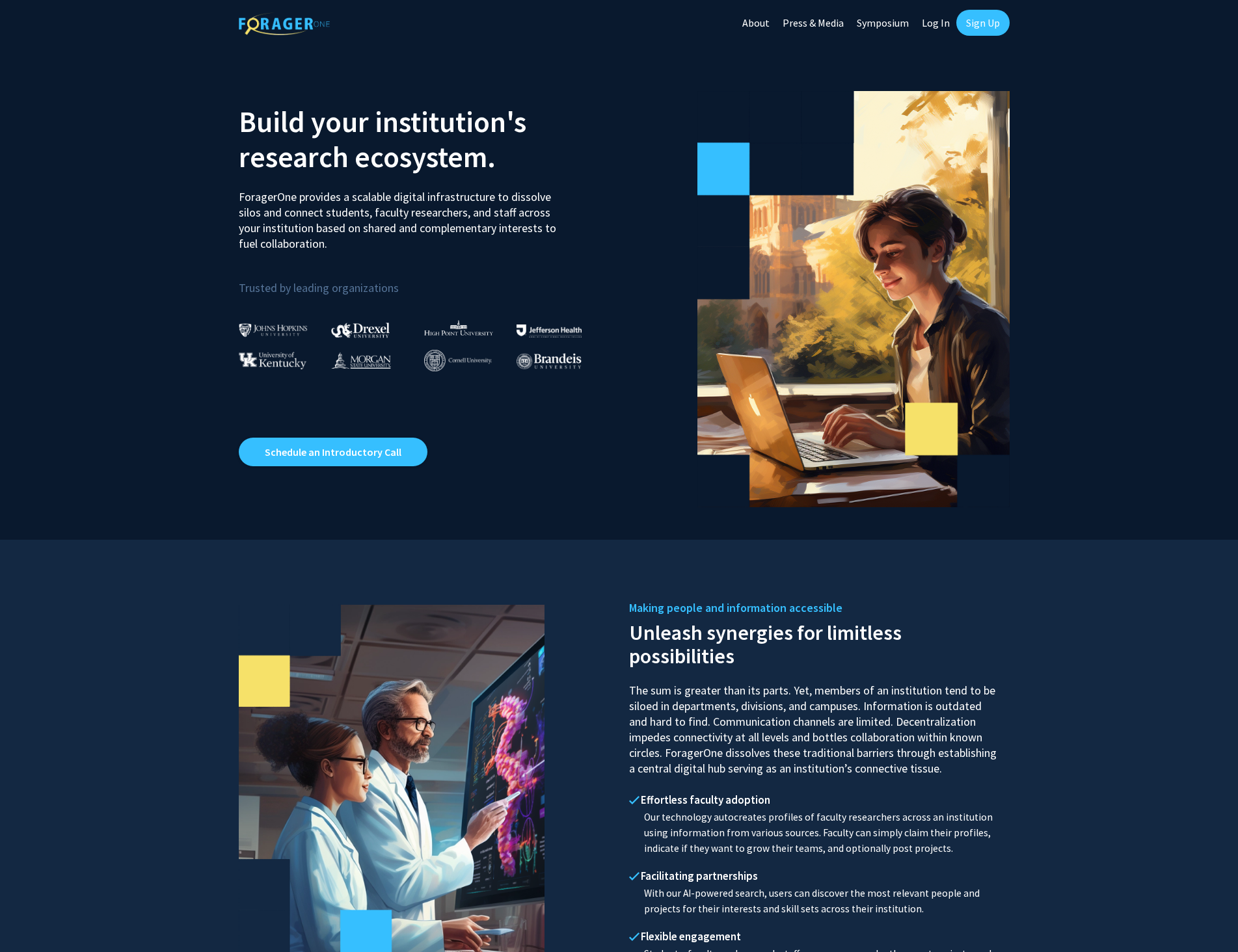
click at [897, 20] on link "Symposium" at bounding box center [882, 23] width 65 height 46
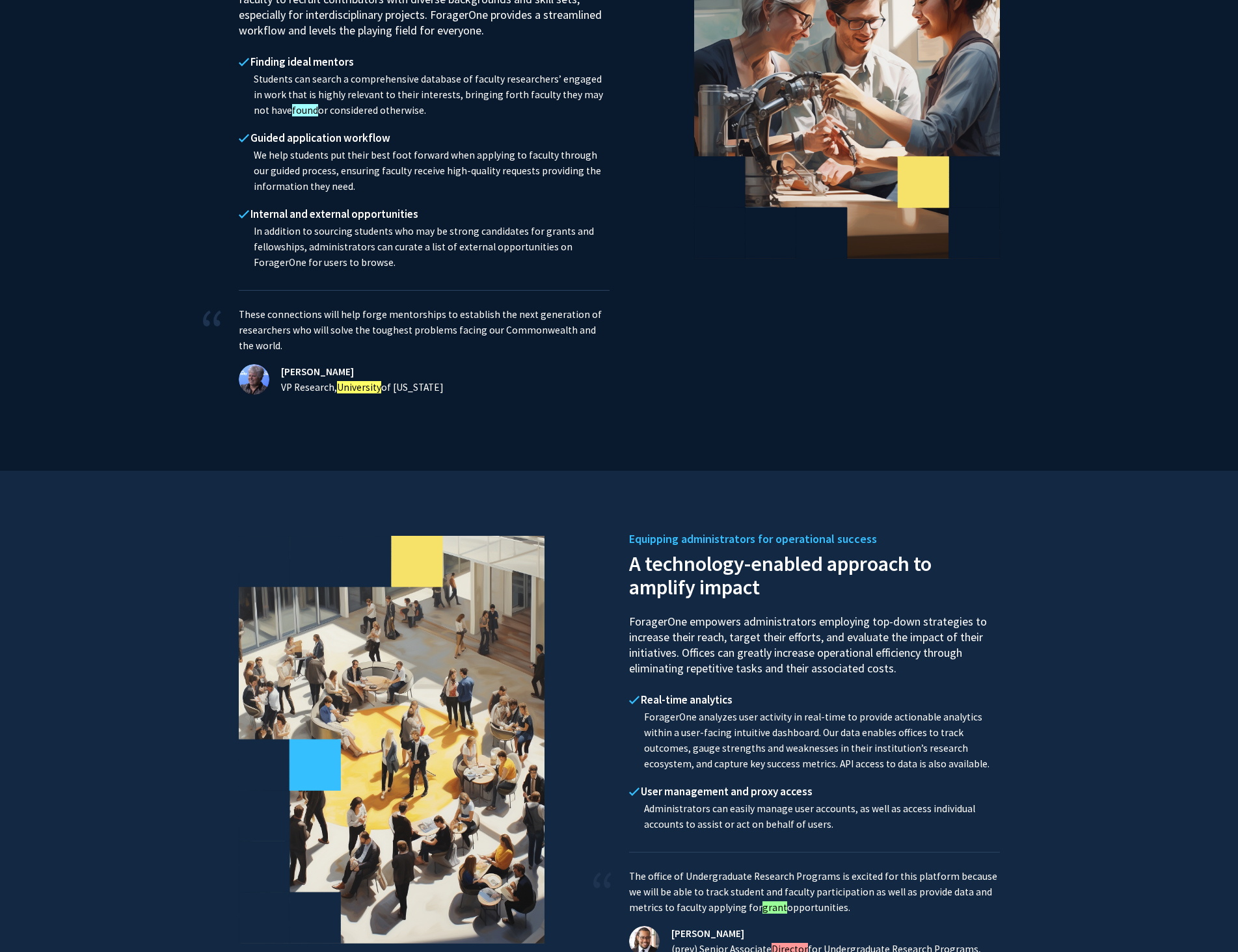
scroll to position [1366, 0]
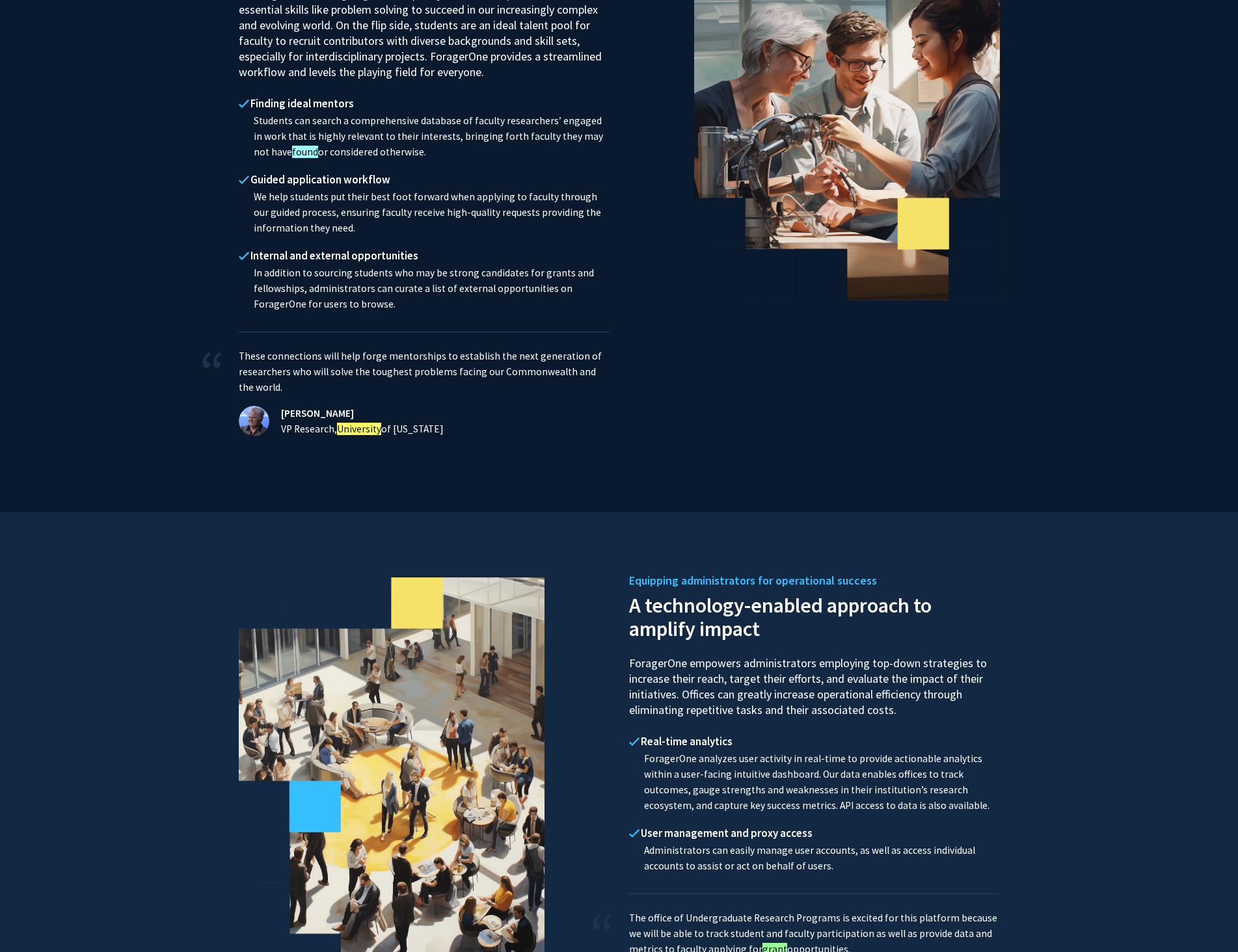
click at [411, 219] on p "We help students put their best foot forward when applying to faculty through o…" at bounding box center [423, 213] width 370 height 47
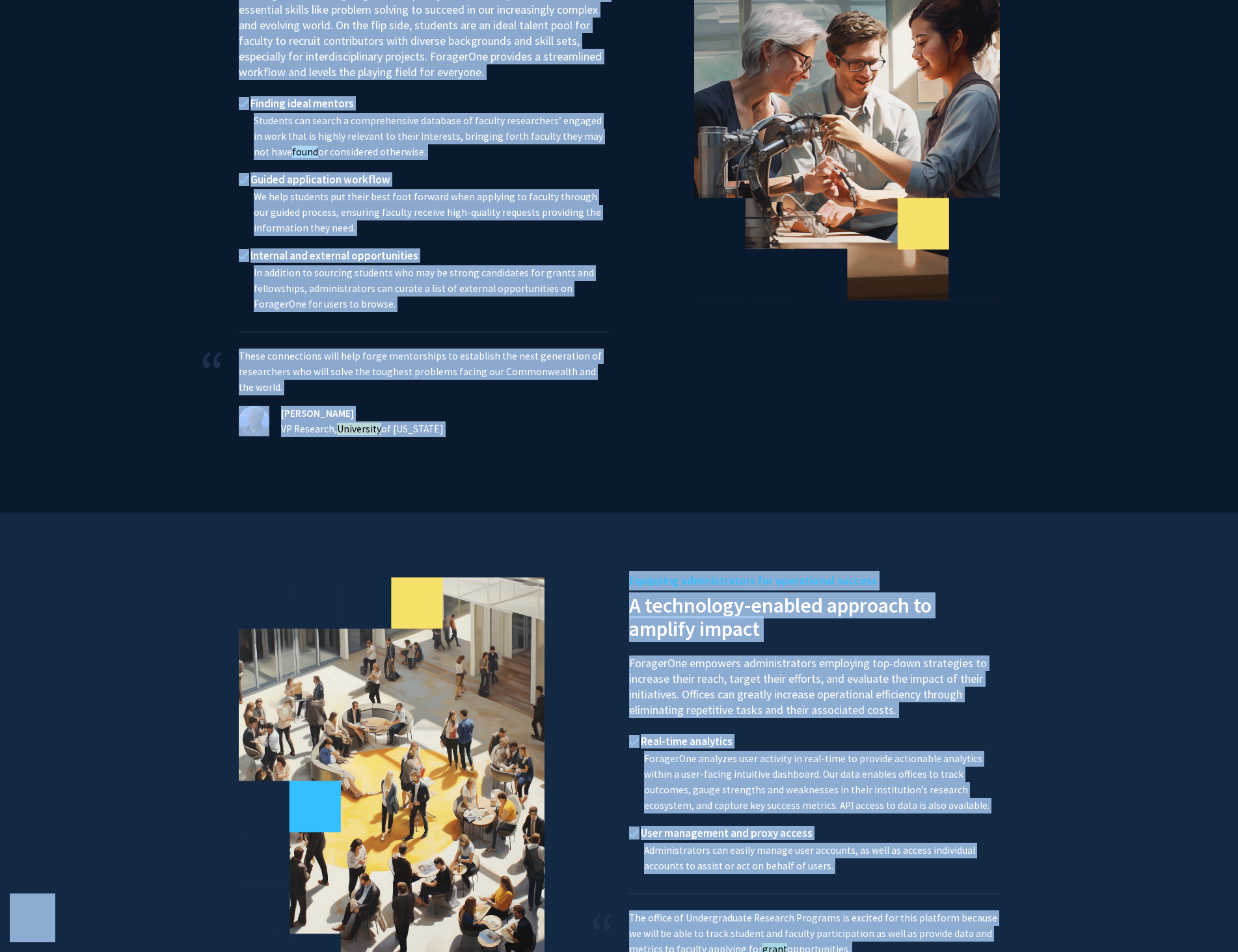
copy body "Skip navigation About Press & Media Symposium Log In Sign Up Build your institu…"
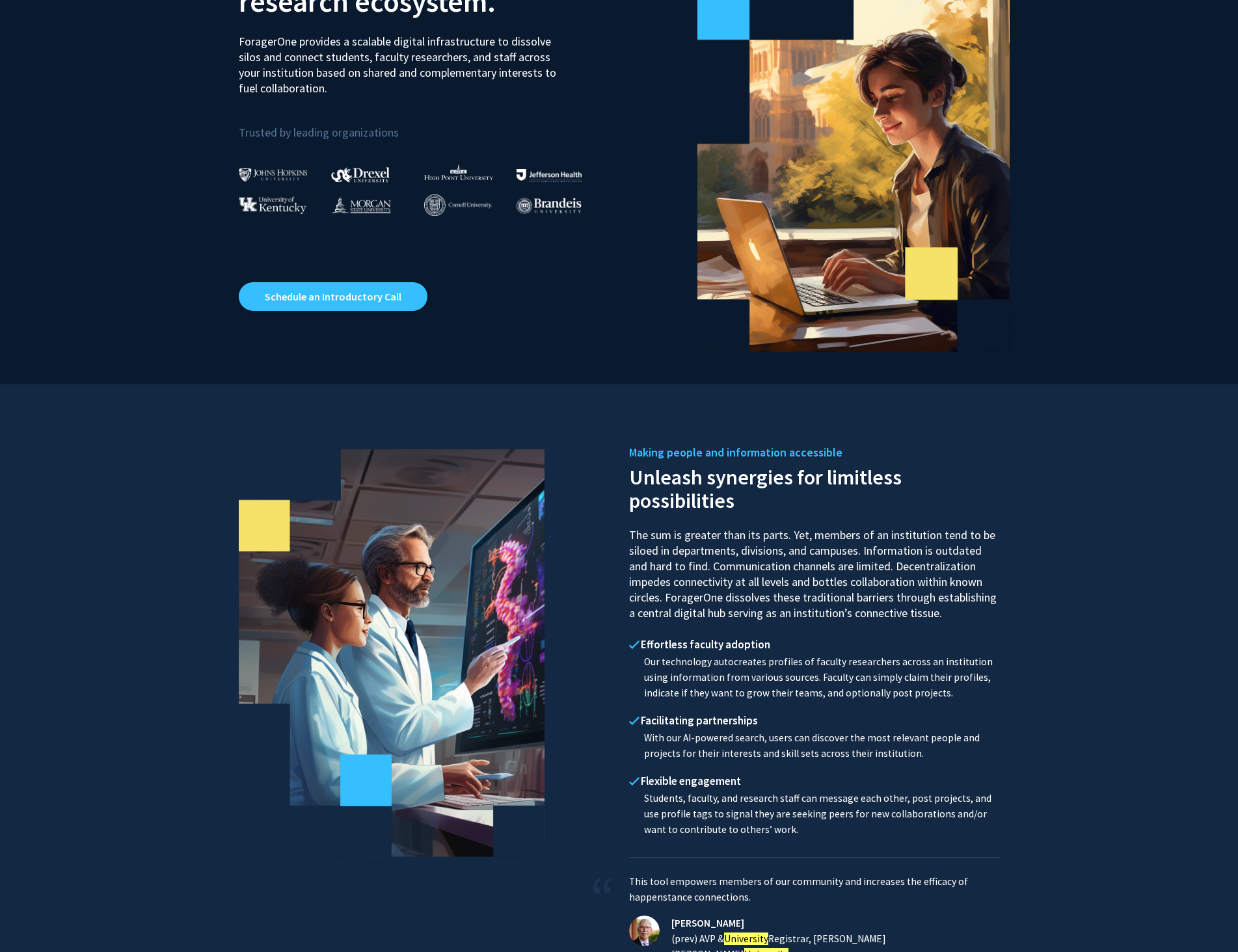
scroll to position [0, 0]
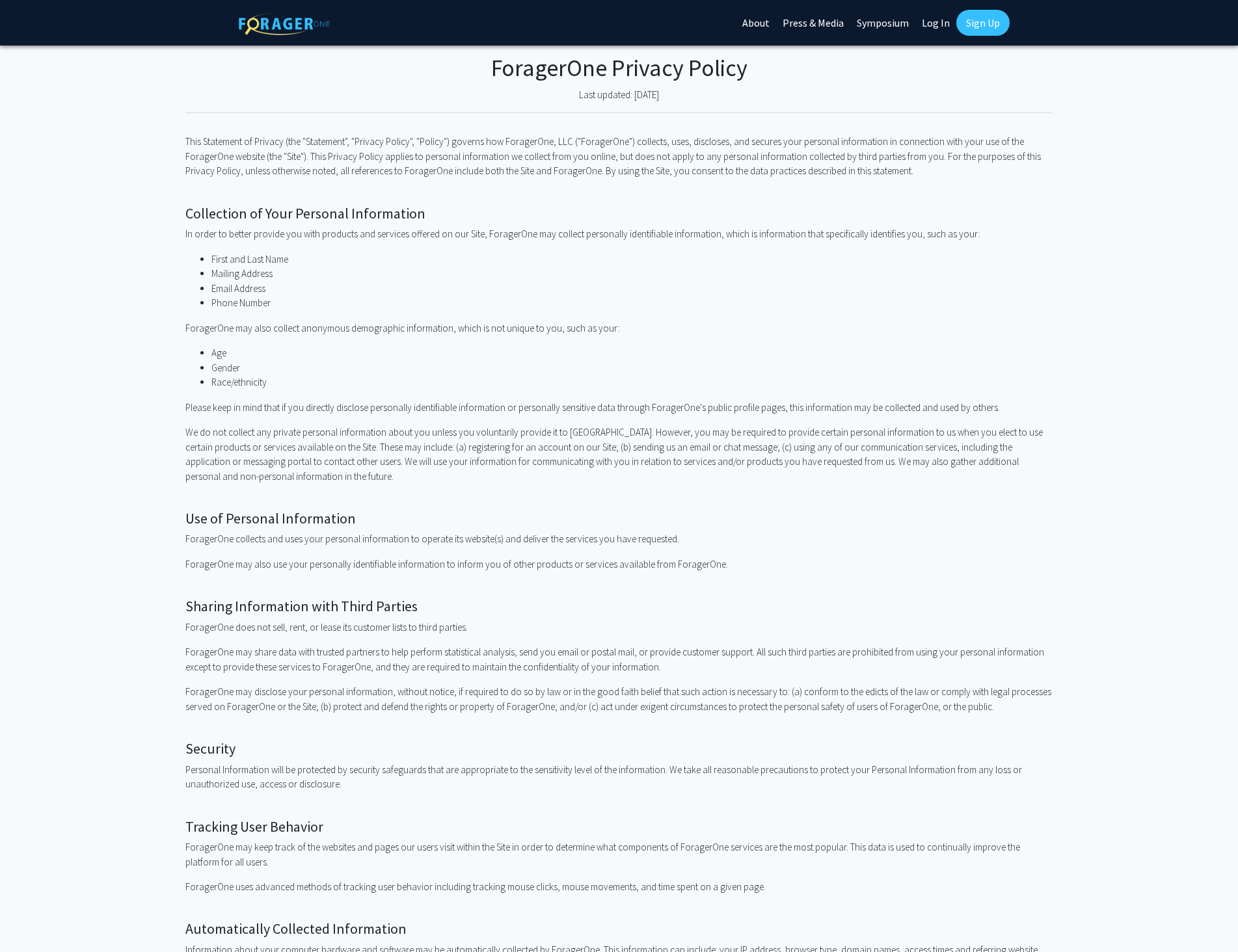
scroll to position [797, 0]
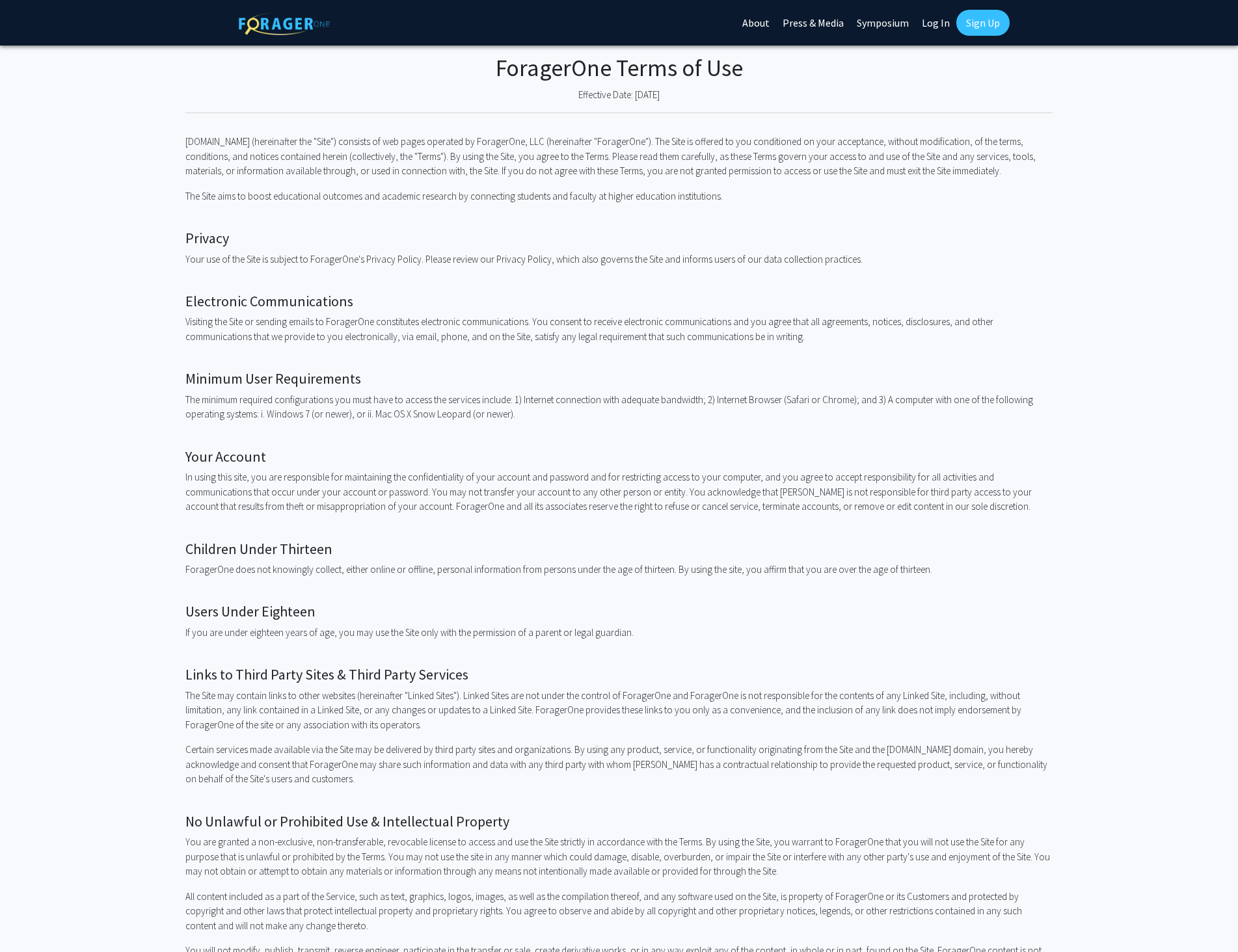
scroll to position [1926, 0]
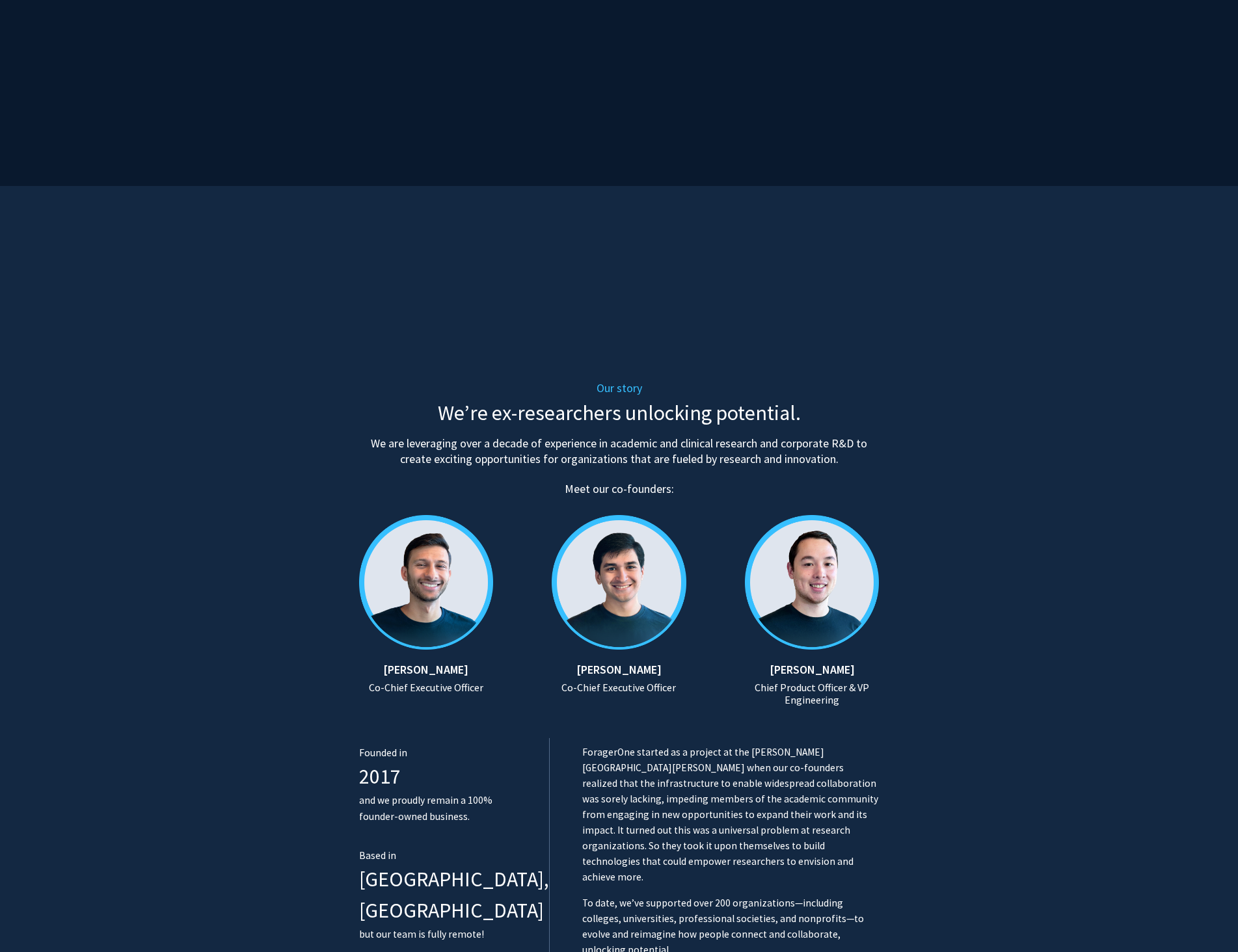
scroll to position [195, 0]
